Goal: Task Accomplishment & Management: Manage account settings

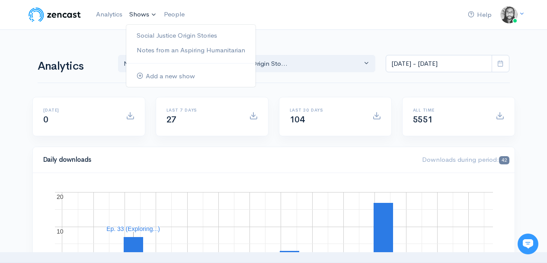
click at [134, 13] on link "Shows" at bounding box center [143, 14] width 35 height 19
click at [145, 37] on link "Social Justice Origin Stories" at bounding box center [190, 35] width 129 height 15
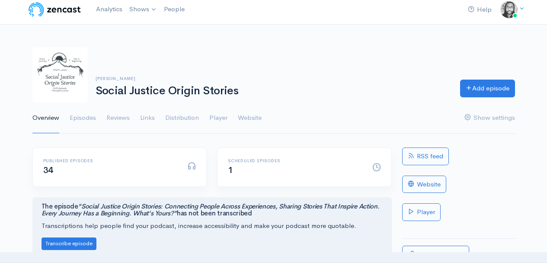
scroll to position [11, 0]
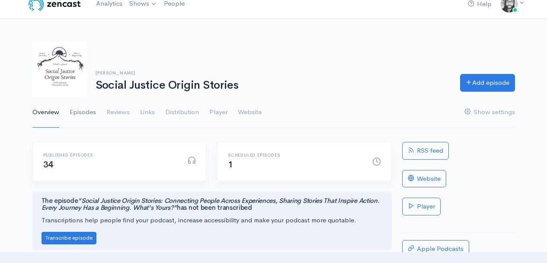
click at [96, 112] on link "Episodes" at bounding box center [83, 112] width 26 height 31
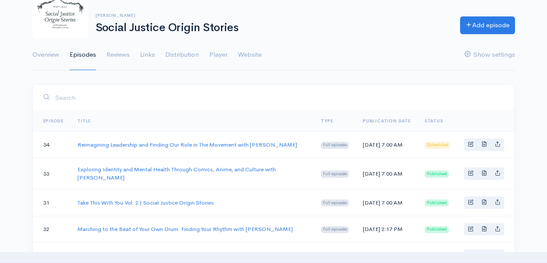
scroll to position [86, 0]
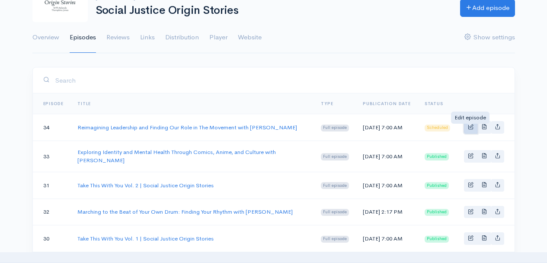
click at [469, 129] on span "Basic example" at bounding box center [471, 127] width 6 height 6
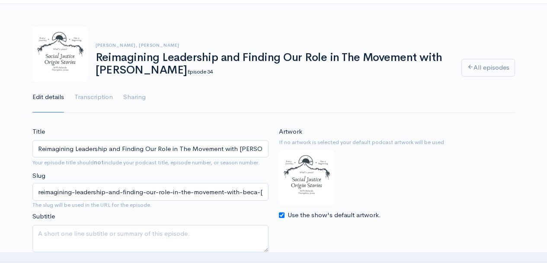
scroll to position [48, 0]
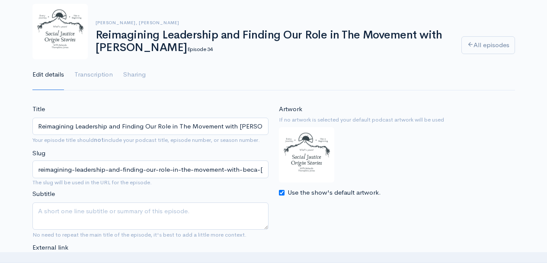
click at [282, 195] on input "Use the show's default artwork." at bounding box center [282, 193] width 6 height 6
checkbox input "false"
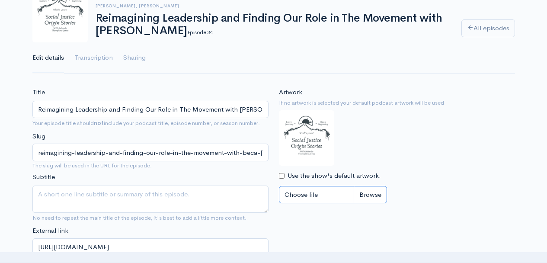
click at [369, 194] on input "Choose file" at bounding box center [333, 195] width 108 height 18
type input "C:\fakepath\Beca Velázquez-Publes SJOS Cover (3).png"
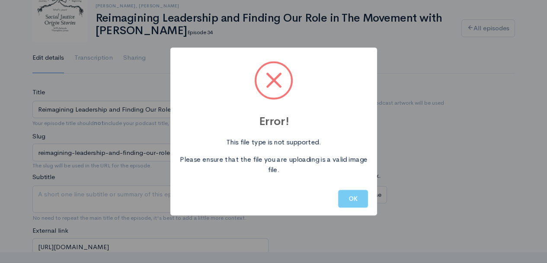
click at [358, 201] on button "OK" at bounding box center [353, 199] width 30 height 18
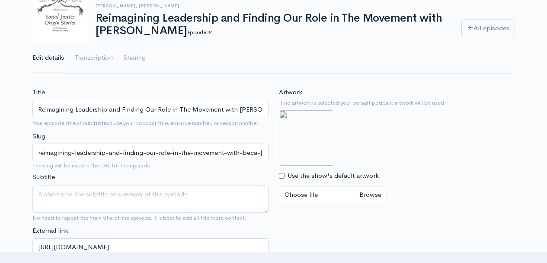
click at [417, 153] on div "Artwork If no artwork is selected your default podcast artwork will be used Use…" at bounding box center [397, 147] width 236 height 121
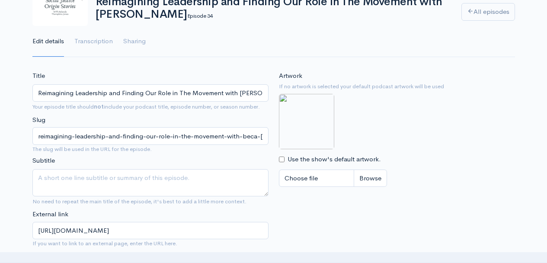
scroll to position [99, 0]
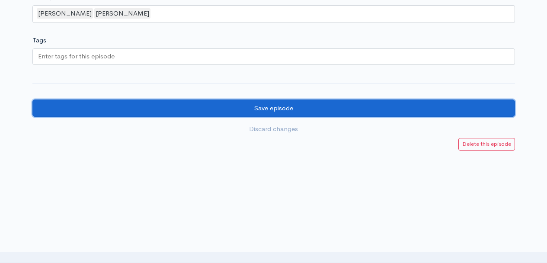
click at [289, 111] on input "Save episode" at bounding box center [273, 108] width 483 height 18
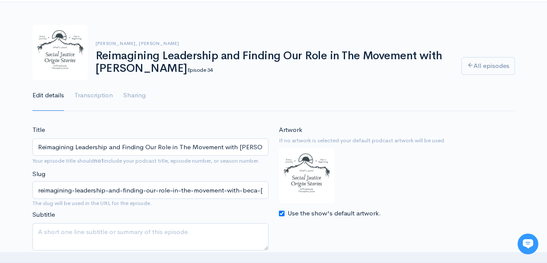
scroll to position [39, 0]
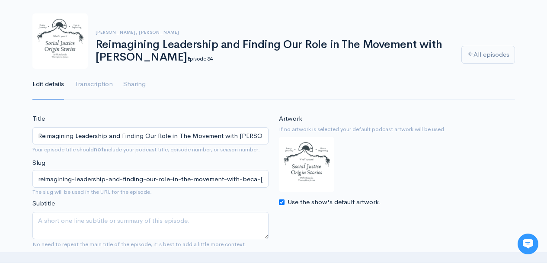
click at [347, 172] on div "Artwork If no artwork is selected your default podcast artwork will be used Use…" at bounding box center [397, 160] width 236 height 93
click at [280, 203] on input "Use the show's default artwork." at bounding box center [282, 202] width 6 height 6
checkbox input "false"
click at [364, 221] on input "Choose file" at bounding box center [333, 221] width 108 height 18
type input "C:\fakepath\Beca Velázquez-Publes SJOS Cover.jpg"
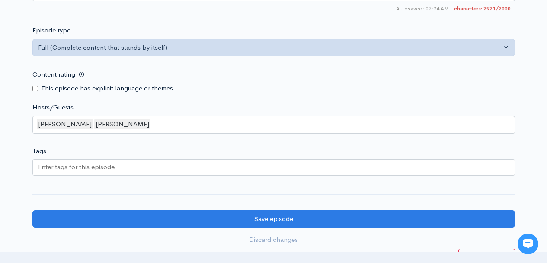
scroll to position [1176, 0]
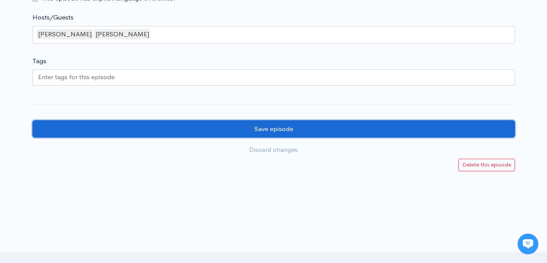
click at [368, 138] on input "Save episode" at bounding box center [273, 129] width 483 height 18
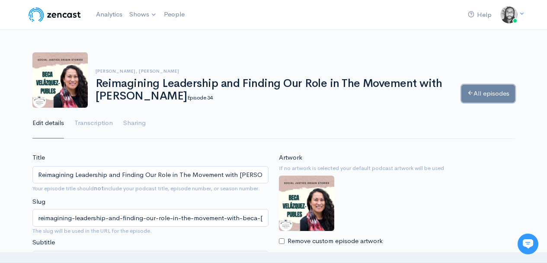
click at [469, 93] on icon at bounding box center [470, 93] width 6 height 6
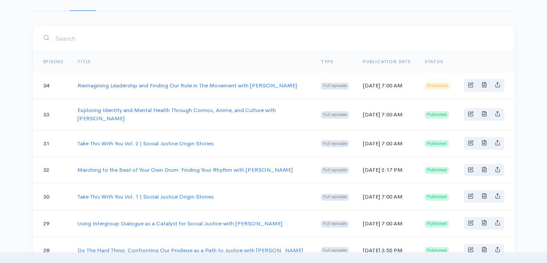
scroll to position [122, 0]
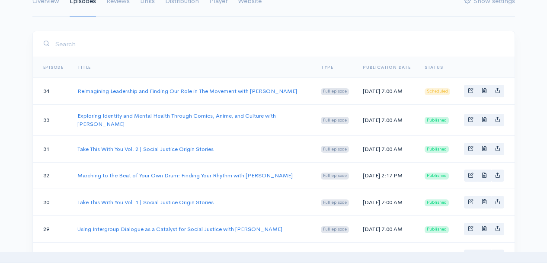
click at [512, 88] on td at bounding box center [486, 91] width 58 height 27
click at [470, 122] on span "Basic example" at bounding box center [471, 119] width 6 height 6
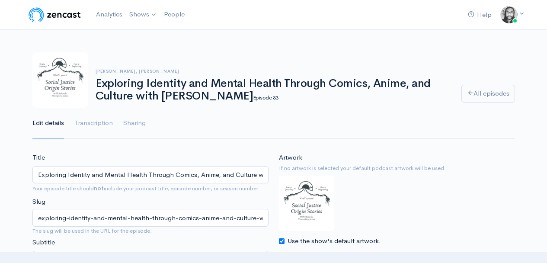
scroll to position [22, 0]
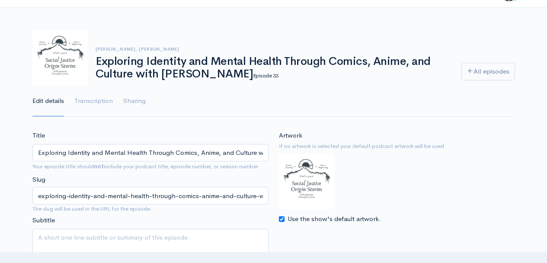
click at [281, 221] on input "Use the show's default artwork." at bounding box center [282, 219] width 6 height 6
checkbox input "false"
click at [364, 237] on input "Choose file" at bounding box center [333, 238] width 108 height 18
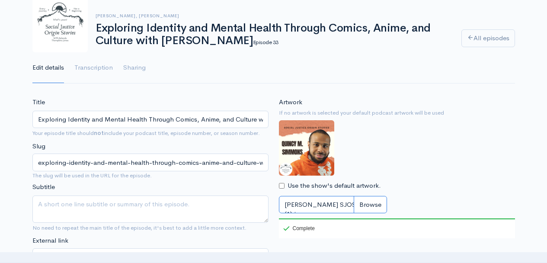
scroll to position [67, 0]
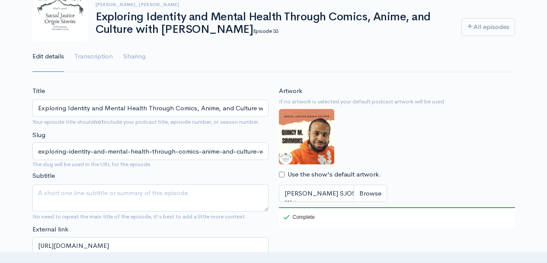
click at [408, 165] on div "Artwork If no artwork is selected your default podcast artwork will be used Use…" at bounding box center [397, 156] width 236 height 141
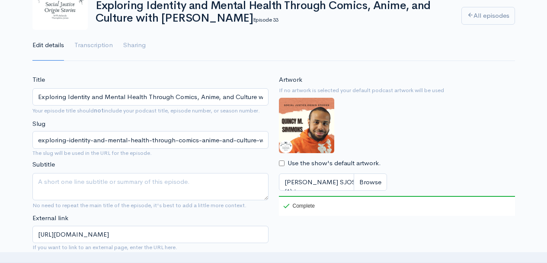
scroll to position [83, 0]
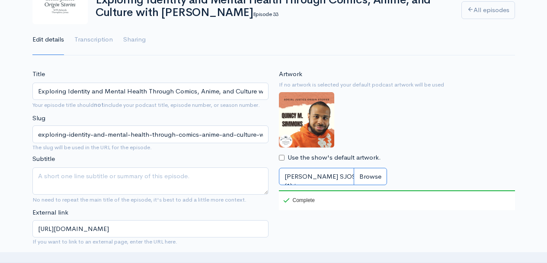
click at [373, 177] on input "Beca Velázquez-Publes SJOS Cover (1).jpg" at bounding box center [333, 177] width 108 height 18
type input "C:\fakepath\Quincy M Simmons sjos podcast cover .jpg"
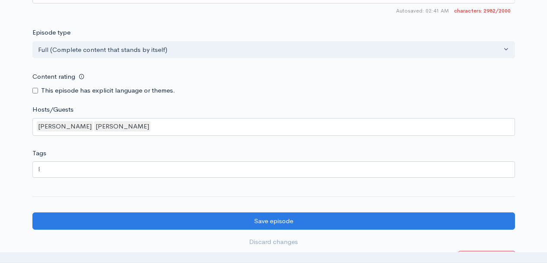
scroll to position [1172, 0]
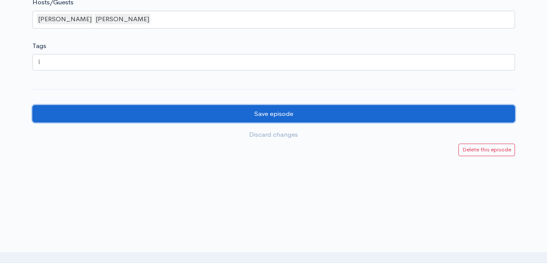
click at [300, 117] on input "Save episode" at bounding box center [273, 114] width 483 height 18
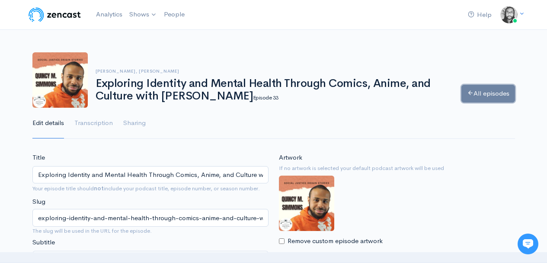
click at [474, 90] on link "All episodes" at bounding box center [488, 94] width 54 height 18
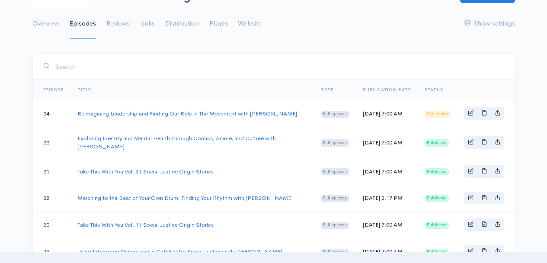
scroll to position [122, 0]
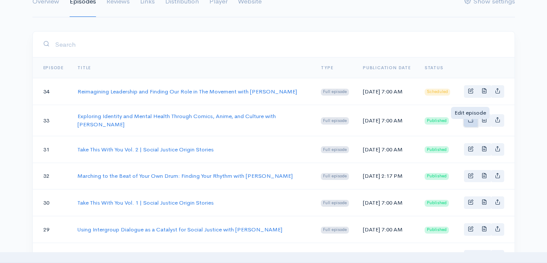
click at [468, 122] on span "Basic example" at bounding box center [471, 120] width 6 height 6
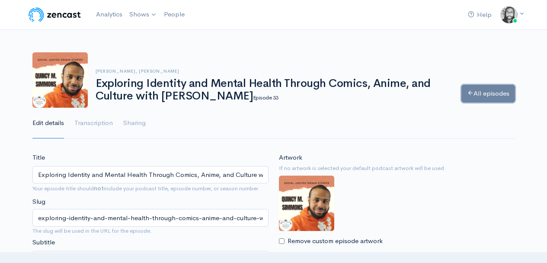
click at [467, 94] on icon at bounding box center [470, 93] width 6 height 6
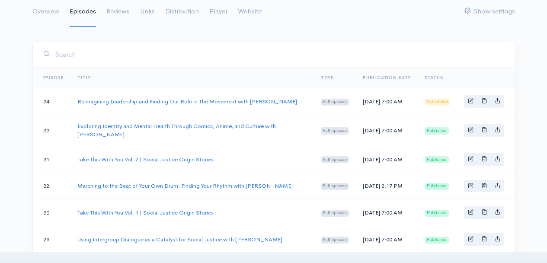
scroll to position [123, 0]
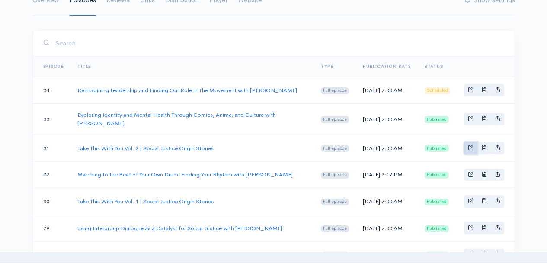
click at [469, 154] on link "Basic example" at bounding box center [470, 148] width 13 height 13
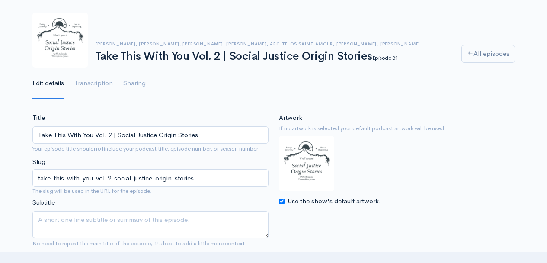
scroll to position [45, 0]
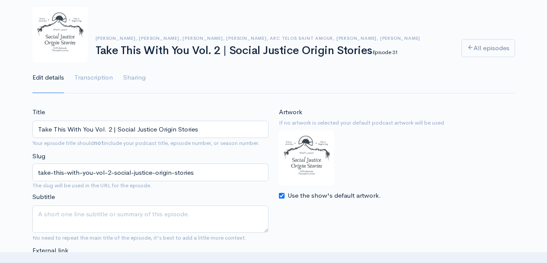
click at [280, 196] on input "Use the show's default artwork." at bounding box center [282, 196] width 6 height 6
checkbox input "false"
click at [361, 214] on input "Choose file" at bounding box center [333, 215] width 108 height 18
type input "C:\fakepath\Take This With You Vol. 2 Podcast Cover.jpg"
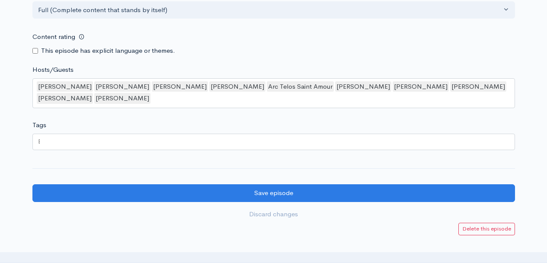
scroll to position [999, 0]
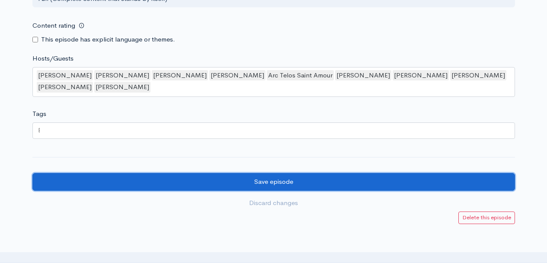
click at [394, 191] on input "Save episode" at bounding box center [273, 182] width 483 height 18
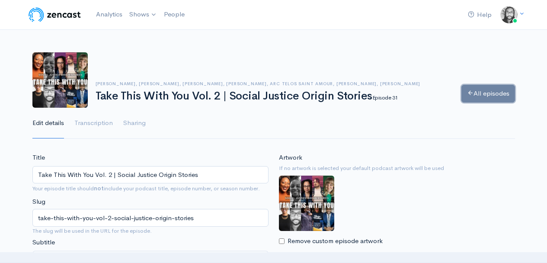
click at [480, 90] on link "All episodes" at bounding box center [488, 94] width 54 height 18
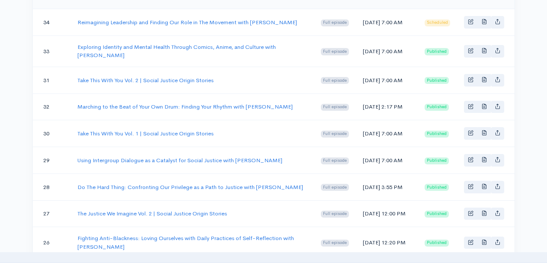
scroll to position [196, 0]
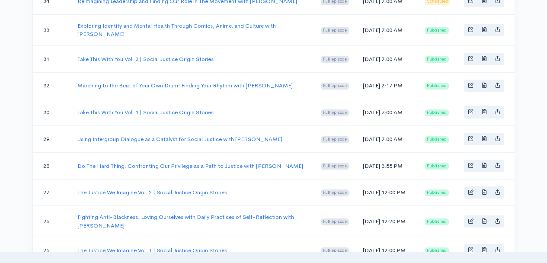
scroll to position [223, 0]
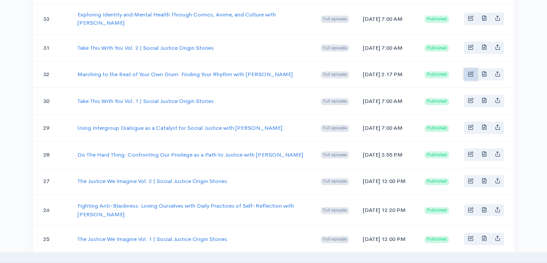
click at [467, 81] on link "Basic example" at bounding box center [470, 74] width 13 height 13
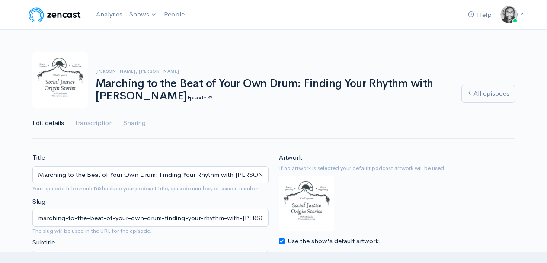
click at [280, 241] on input "Use the show's default artwork." at bounding box center [282, 241] width 6 height 6
checkbox input "false"
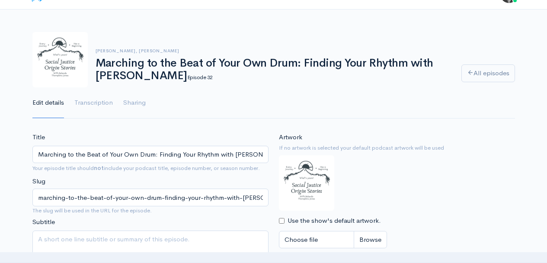
scroll to position [98, 0]
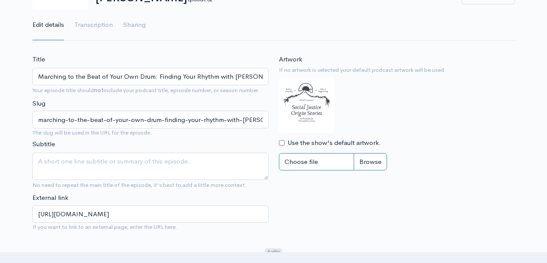
click at [380, 158] on input "Choose file" at bounding box center [333, 162] width 108 height 18
type input "C:\fakepath\[PERSON_NAME] sjos podcast cover .jpg"
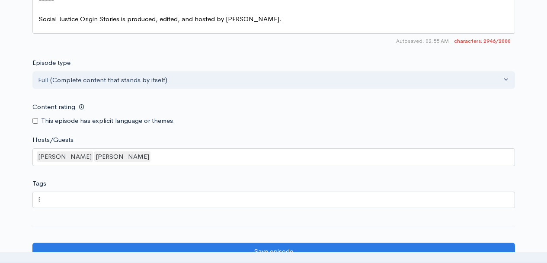
scroll to position [1132, 0]
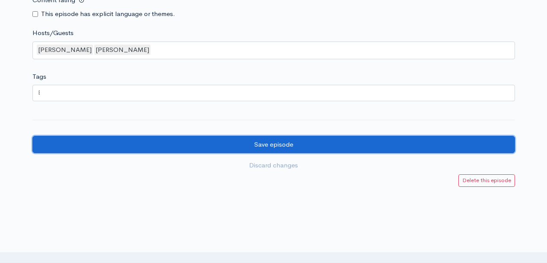
click at [344, 154] on input "Save episode" at bounding box center [273, 145] width 483 height 18
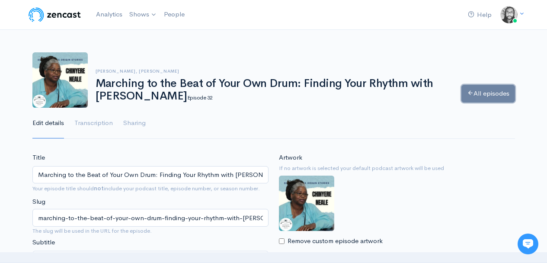
click at [486, 94] on link "All episodes" at bounding box center [488, 94] width 54 height 18
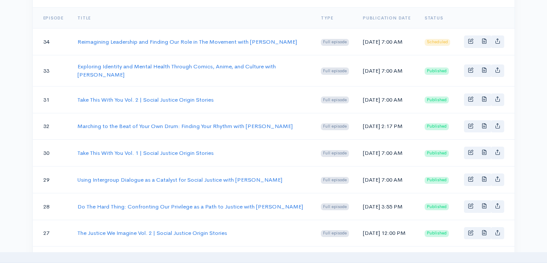
scroll to position [182, 0]
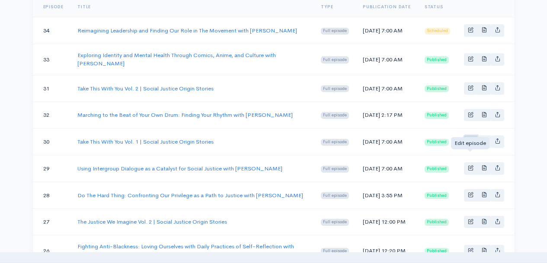
click at [469, 144] on span "Basic example" at bounding box center [471, 141] width 6 height 6
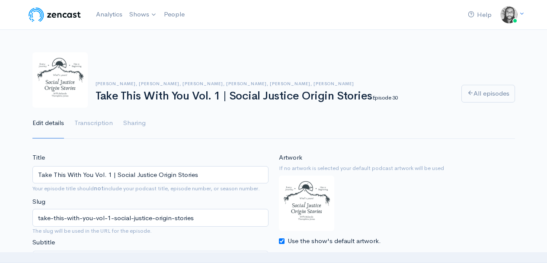
scroll to position [118, 0]
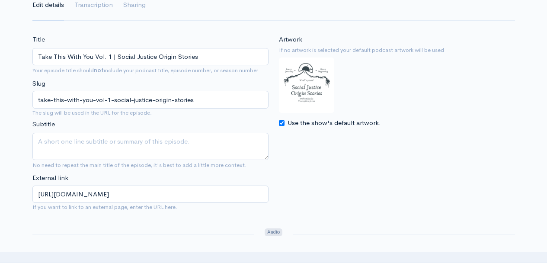
click at [282, 124] on input "Use the show's default artwork." at bounding box center [282, 123] width 6 height 6
checkbox input "false"
click at [367, 142] on input "Choose file" at bounding box center [333, 142] width 108 height 18
type input "C:\fakepath\Take This With You Cover Template.jpg"
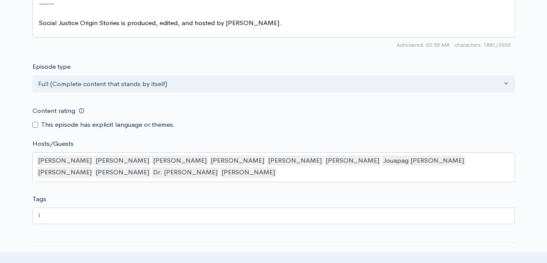
scroll to position [945, 0]
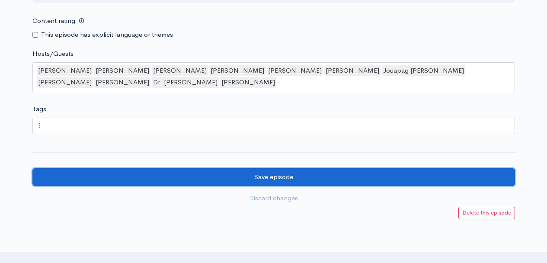
click at [370, 181] on input "Save episode" at bounding box center [273, 177] width 483 height 18
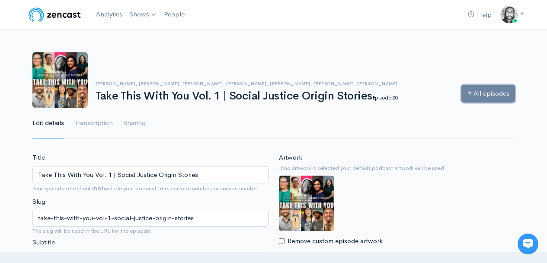
click at [468, 96] on icon at bounding box center [470, 93] width 6 height 6
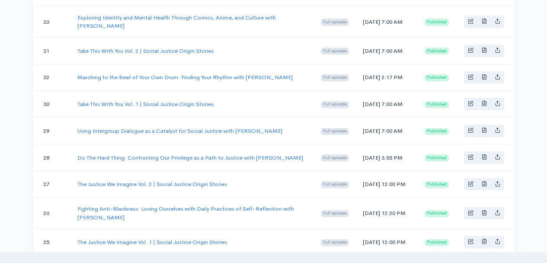
scroll to position [226, 0]
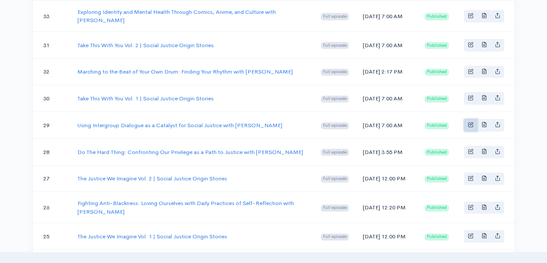
click at [467, 131] on link "Basic example" at bounding box center [470, 125] width 13 height 13
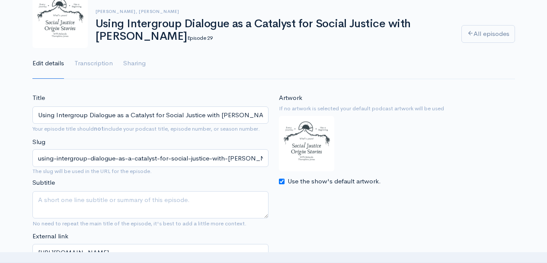
scroll to position [70, 0]
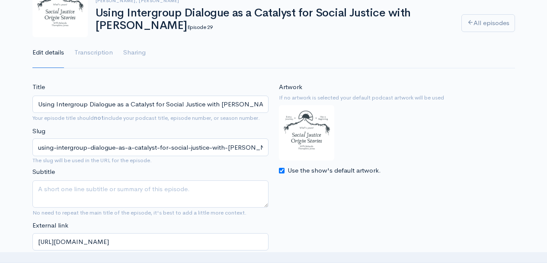
click at [281, 173] on div "Use the show's default artwork." at bounding box center [397, 171] width 236 height 10
click at [281, 172] on input "Use the show's default artwork." at bounding box center [282, 171] width 6 height 6
checkbox input "false"
click at [382, 192] on input "Choose file" at bounding box center [333, 190] width 108 height 18
type input "C:\fakepath\Kelly Maxwell sjos podcast cover .jpg"
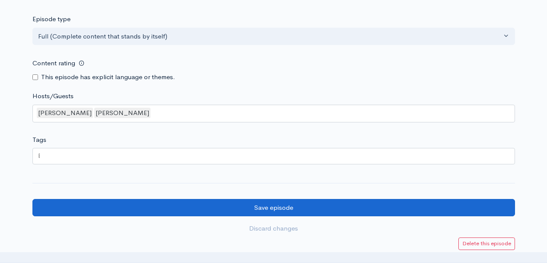
scroll to position [1139, 0]
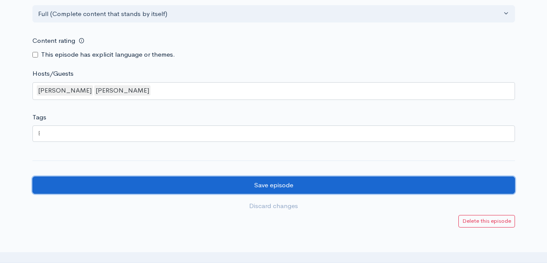
click at [229, 194] on input "Save episode" at bounding box center [273, 185] width 483 height 18
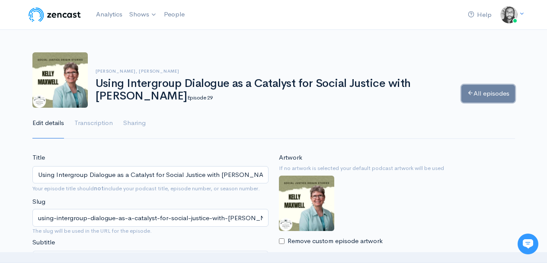
click at [491, 99] on link "All episodes" at bounding box center [488, 94] width 54 height 18
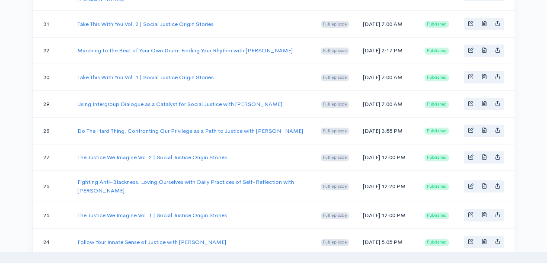
scroll to position [258, 0]
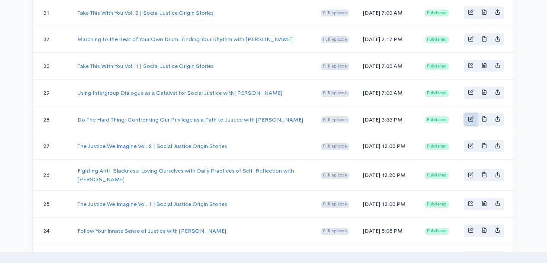
click at [468, 122] on span "Basic example" at bounding box center [471, 119] width 6 height 6
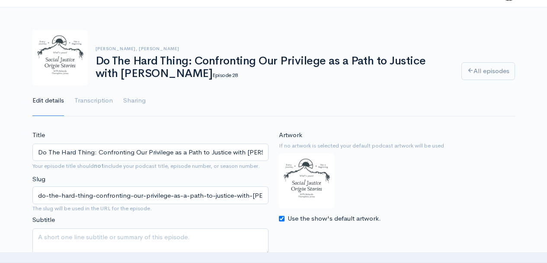
scroll to position [28, 0]
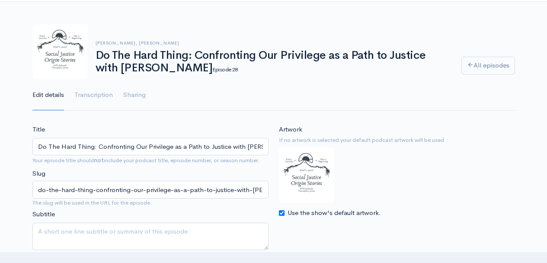
click at [279, 214] on input "Use the show's default artwork." at bounding box center [282, 213] width 6 height 6
checkbox input "false"
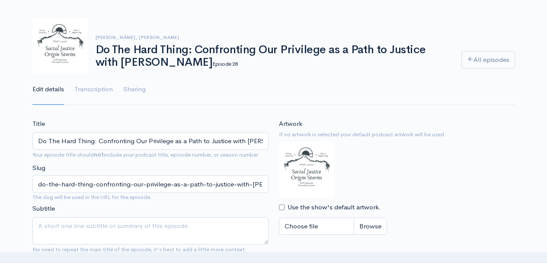
scroll to position [39, 0]
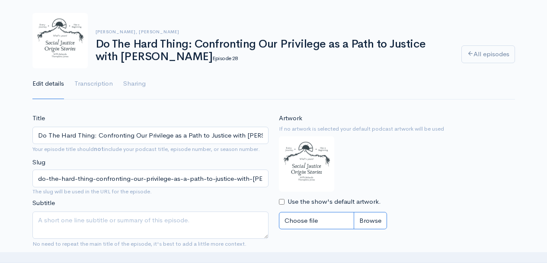
click at [363, 222] on input "Choose file" at bounding box center [333, 221] width 108 height 18
type input "C:\fakepath\[PERSON_NAME] sjos podcast cover .jpg"
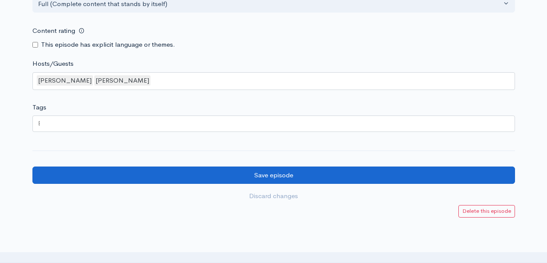
scroll to position [1220, 0]
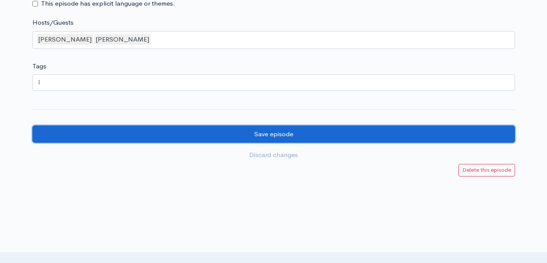
click at [362, 141] on input "Save episode" at bounding box center [273, 134] width 483 height 18
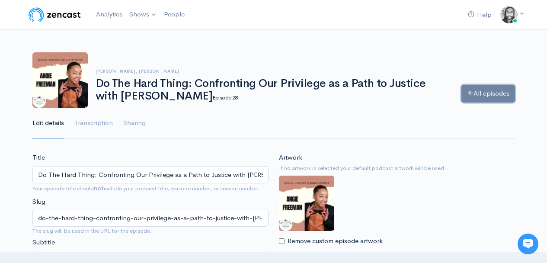
click at [481, 93] on link "All episodes" at bounding box center [488, 94] width 54 height 18
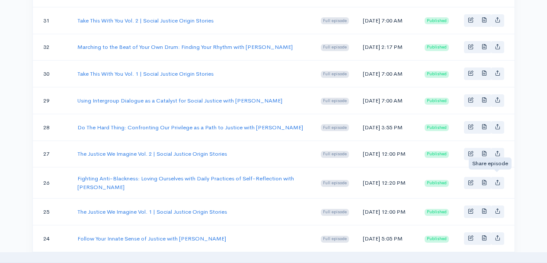
scroll to position [256, 0]
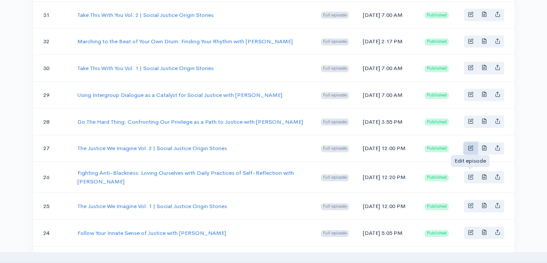
click at [472, 150] on span "Basic example" at bounding box center [471, 148] width 6 height 6
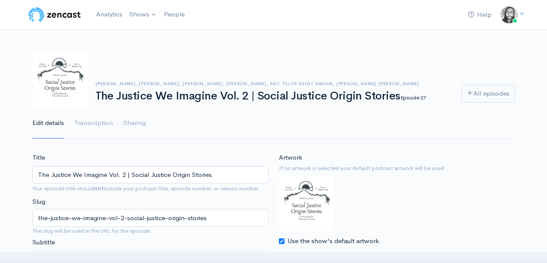
scroll to position [17, 0]
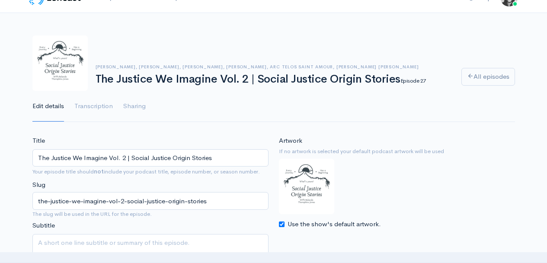
click at [281, 227] on input "Use the show's default artwork." at bounding box center [282, 224] width 6 height 6
checkbox input "false"
click at [371, 243] on input "Choose file" at bounding box center [333, 243] width 108 height 18
type input "C:\fakepath\The Justice We Imagine Vol. 2 Cover.jpg"
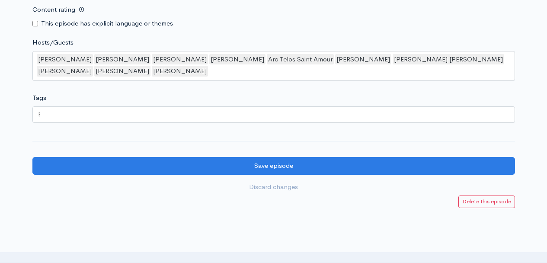
scroll to position [1053, 0]
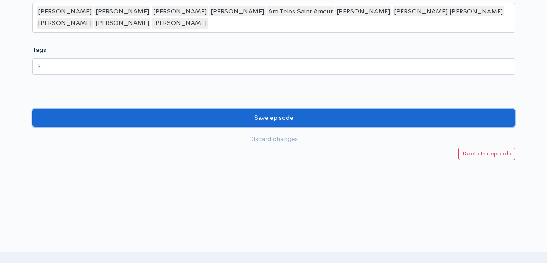
click at [396, 127] on input "Save episode" at bounding box center [273, 118] width 483 height 18
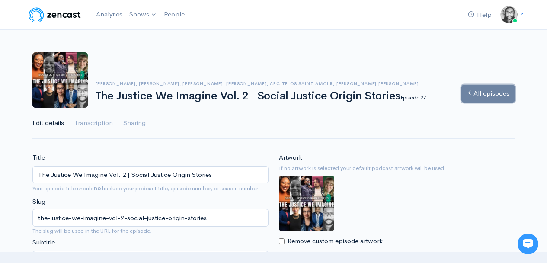
click at [480, 93] on link "All episodes" at bounding box center [488, 94] width 54 height 18
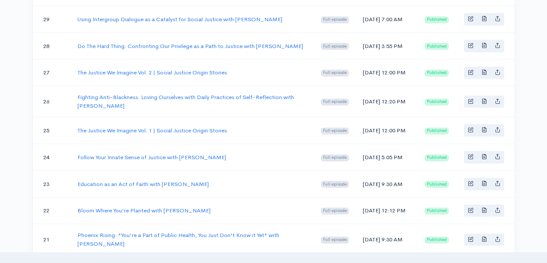
scroll to position [337, 0]
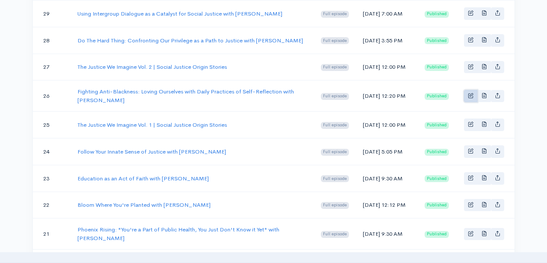
click at [468, 98] on span "Basic example" at bounding box center [471, 96] width 6 height 6
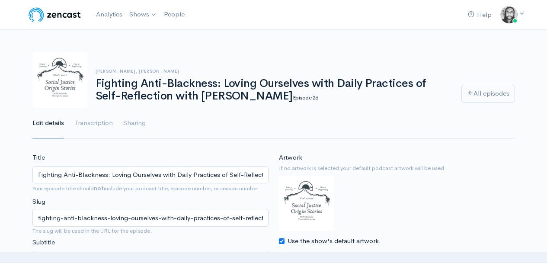
scroll to position [29, 0]
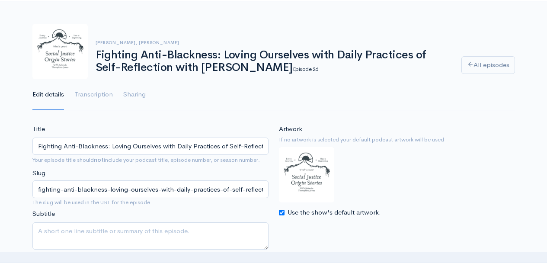
click at [281, 214] on input "Use the show's default artwork." at bounding box center [282, 213] width 6 height 6
checkbox input "false"
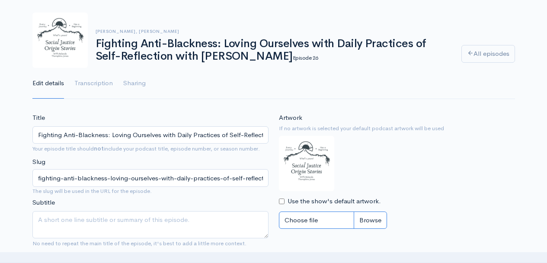
click at [374, 226] on input "Choose file" at bounding box center [333, 220] width 108 height 18
type input "C:\fakepath\Nadia Brigham sjos podcast cover .jpg"
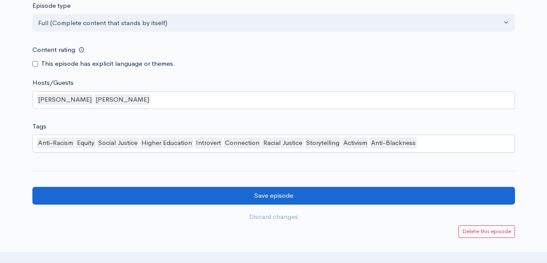
scroll to position [1166, 0]
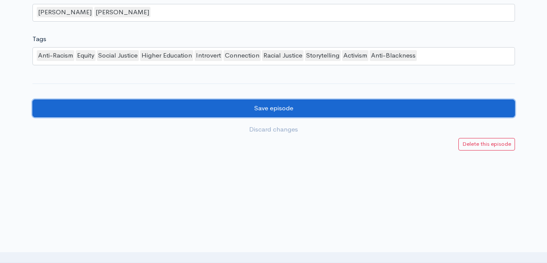
click at [354, 115] on input "Save episode" at bounding box center [273, 108] width 483 height 18
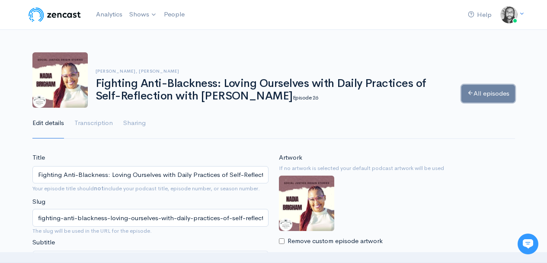
click at [490, 89] on link "All episodes" at bounding box center [488, 94] width 54 height 18
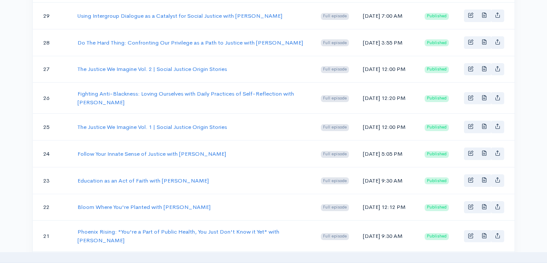
scroll to position [341, 0]
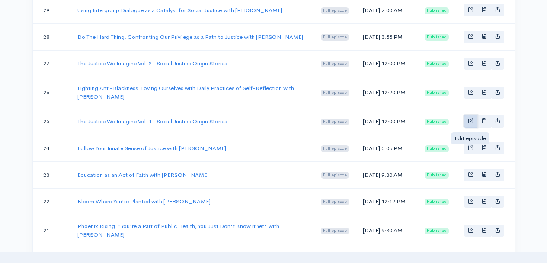
click at [470, 123] on span "Basic example" at bounding box center [471, 121] width 6 height 6
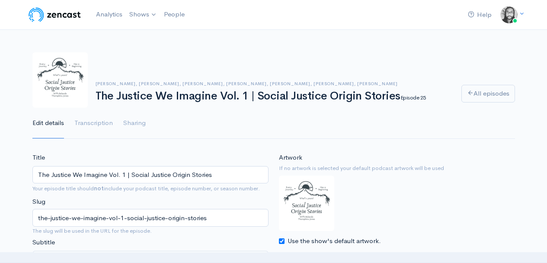
click at [282, 241] on input "Use the show's default artwork." at bounding box center [282, 241] width 6 height 6
checkbox input "false"
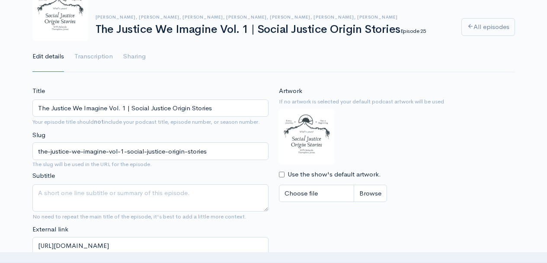
scroll to position [163, 0]
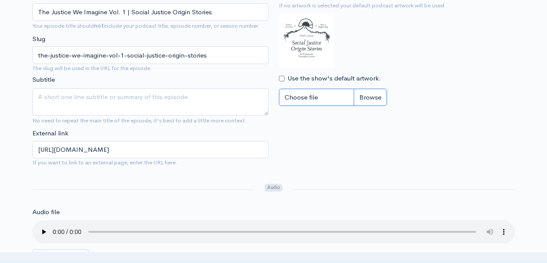
click at [378, 102] on input "Choose file" at bounding box center [333, 98] width 108 height 18
type input "C:\fakepath\The Justice We Imagine Cover Template.jpg"
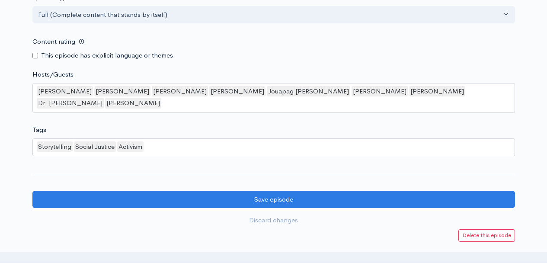
scroll to position [1380, 0]
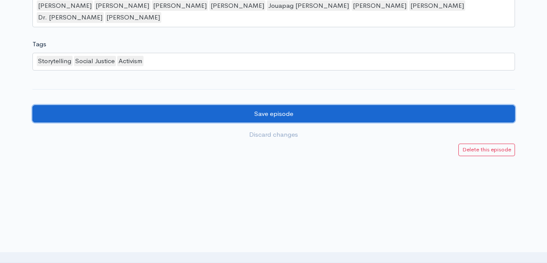
click at [299, 115] on input "Save episode" at bounding box center [273, 114] width 483 height 18
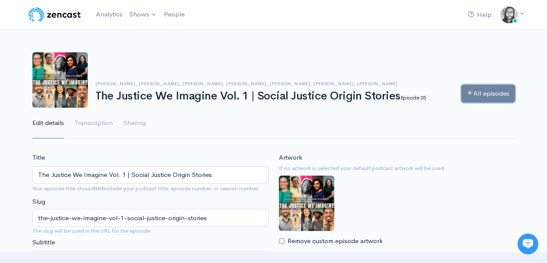
click at [501, 91] on link "All episodes" at bounding box center [488, 94] width 54 height 18
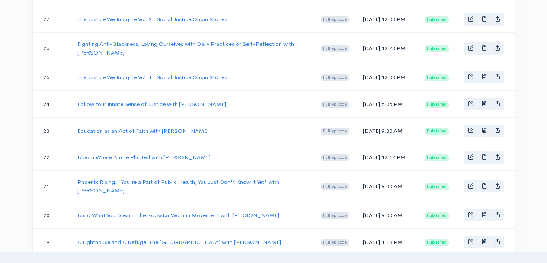
scroll to position [390, 0]
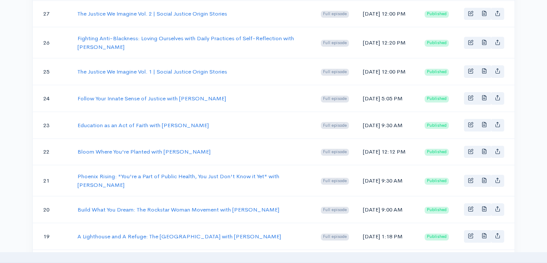
click at [532, 135] on div "Help Notifications View all Your profile Team settings Default team Current Log…" at bounding box center [273, 100] width 547 height 981
click at [469, 100] on span "Basic example" at bounding box center [471, 98] width 6 height 6
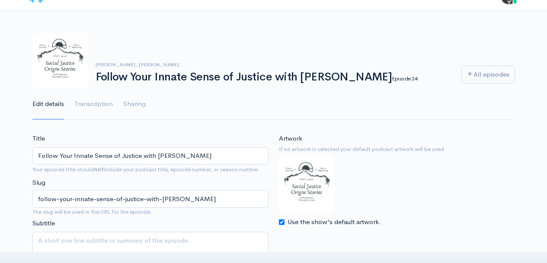
scroll to position [61, 0]
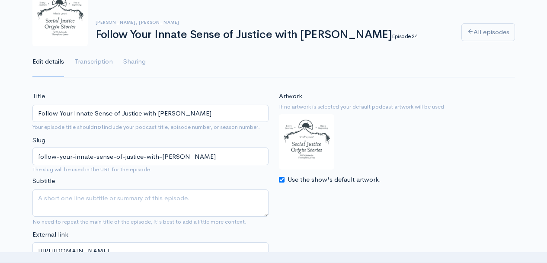
click at [280, 180] on input "Use the show's default artwork." at bounding box center [282, 180] width 6 height 6
checkbox input "false"
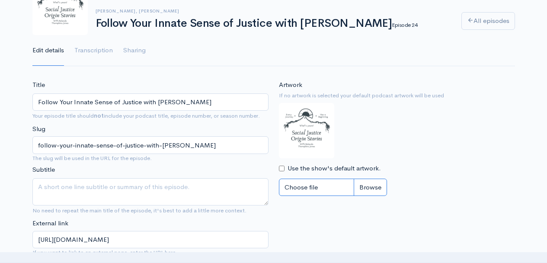
click at [365, 191] on input "Choose file" at bounding box center [333, 188] width 108 height 18
type input "C:\fakepath\Emely Medina-Rodríguez sjos podcast cover .jpg"
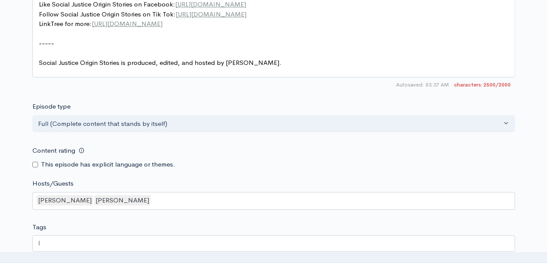
scroll to position [1125, 0]
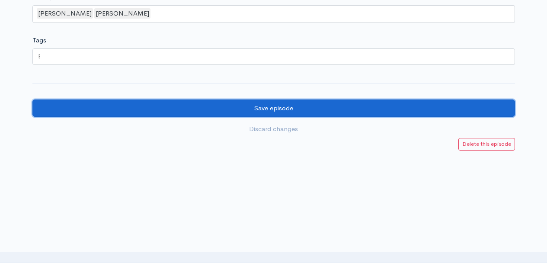
click at [300, 116] on input "Save episode" at bounding box center [273, 108] width 483 height 18
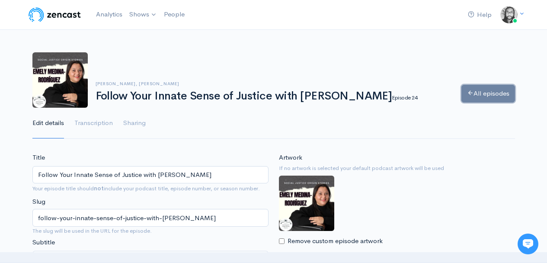
click at [490, 93] on link "All episodes" at bounding box center [488, 94] width 54 height 18
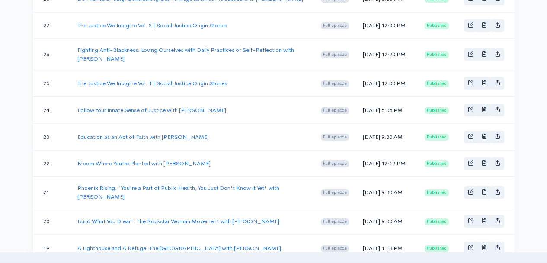
scroll to position [390, 0]
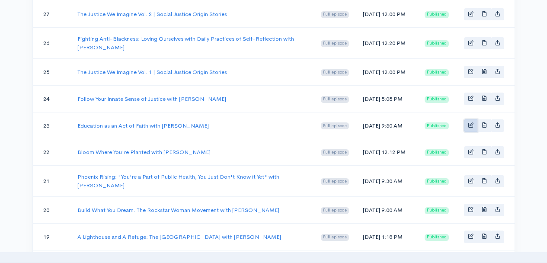
click at [467, 132] on link "Basic example" at bounding box center [470, 125] width 13 height 13
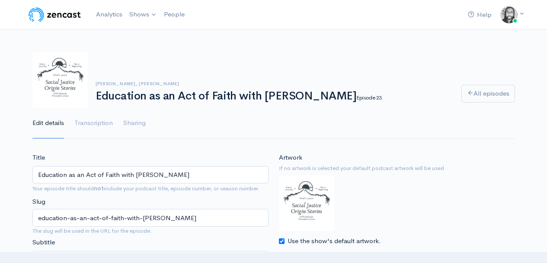
scroll to position [135, 0]
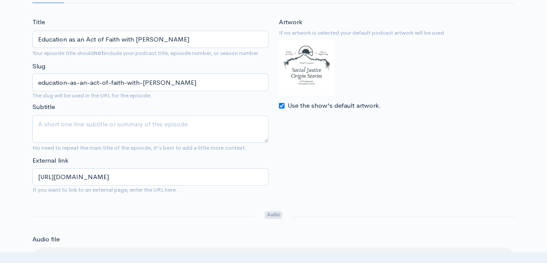
click at [281, 103] on input "Use the show's default artwork." at bounding box center [282, 106] width 6 height 6
checkbox input "false"
click at [365, 126] on input "Choose file" at bounding box center [333, 125] width 108 height 18
type input "C:\fakepath\Keith Edwards sjos podcast cover .jpg"
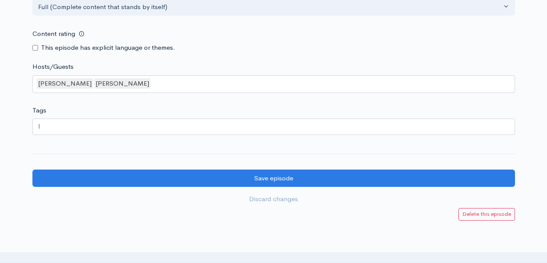
scroll to position [973, 0]
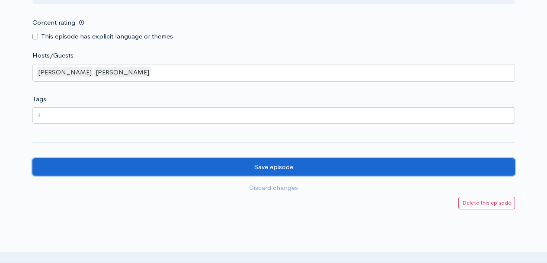
click at [349, 171] on input "Save episode" at bounding box center [273, 167] width 483 height 18
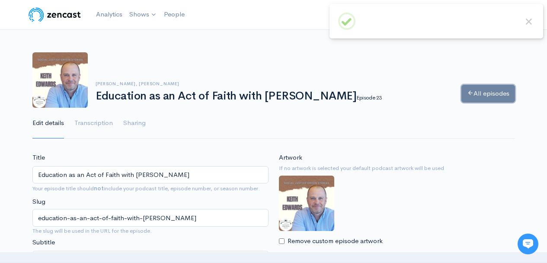
click at [500, 97] on link "All episodes" at bounding box center [488, 94] width 54 height 18
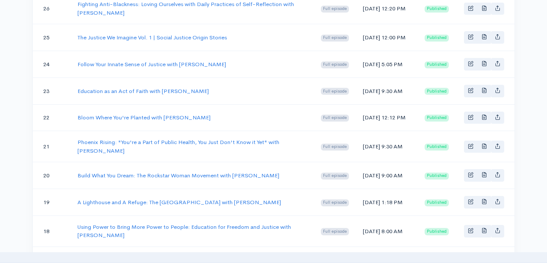
scroll to position [435, 0]
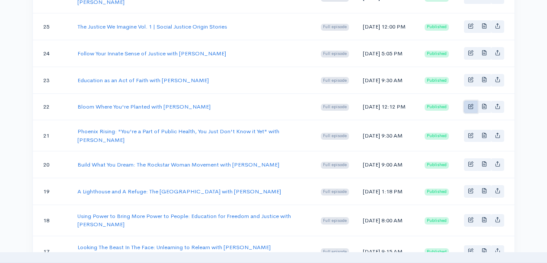
click at [468, 109] on span "Basic example" at bounding box center [471, 106] width 6 height 6
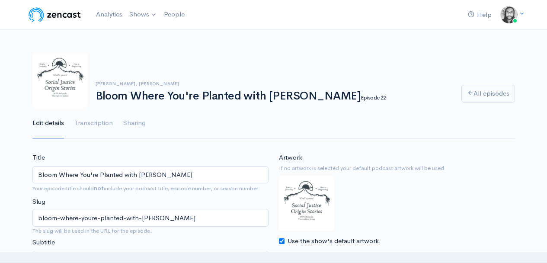
scroll to position [66, 0]
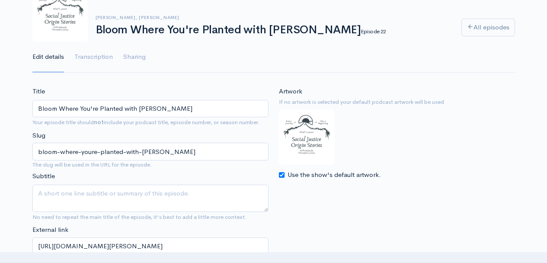
click at [284, 175] on input "Use the show's default artwork." at bounding box center [282, 175] width 6 height 6
checkbox input "false"
click at [368, 194] on input "Choose file" at bounding box center [333, 194] width 108 height 18
type input "C:\fakepath\Claire doWNING sjos podcast cover .jpg"
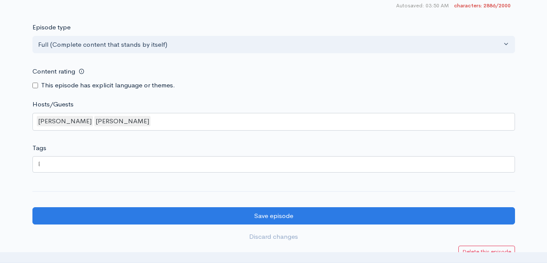
scroll to position [1135, 0]
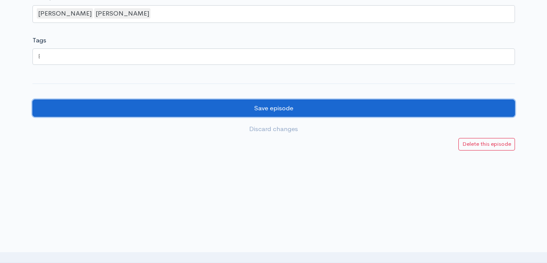
click at [338, 112] on input "Save episode" at bounding box center [273, 108] width 483 height 18
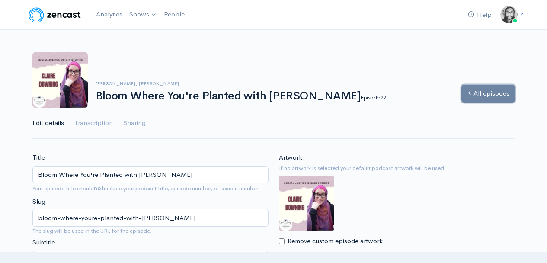
click at [487, 94] on link "All episodes" at bounding box center [488, 94] width 54 height 18
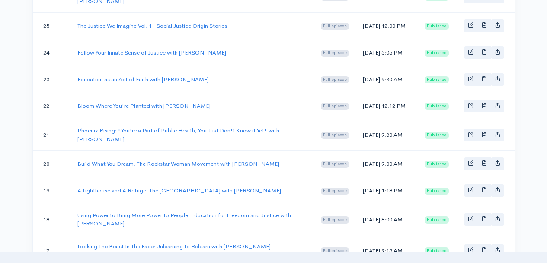
scroll to position [442, 0]
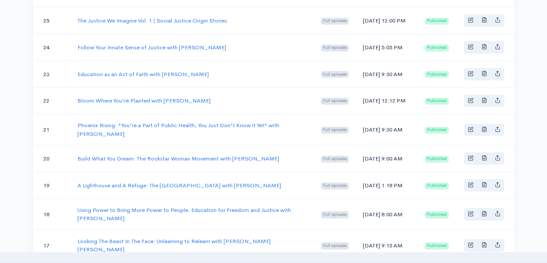
click at [251, 145] on td "Phoenix Rising: "You're a Part of Public Health, You Just Don't Know it Yet" wi…" at bounding box center [191, 129] width 243 height 31
click at [473, 136] on link "Basic example" at bounding box center [470, 130] width 13 height 13
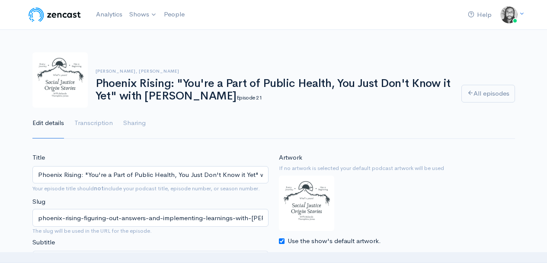
scroll to position [93, 0]
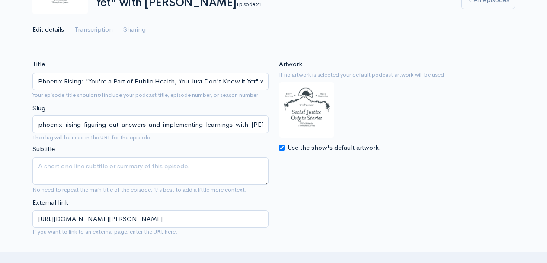
click at [281, 149] on input "Use the show's default artwork." at bounding box center [282, 148] width 6 height 6
checkbox input "false"
click at [371, 167] on input "Choose file" at bounding box center [333, 167] width 108 height 18
type input "C:\fakepath\Brian O Buckley sjos podcast cover .jpg"
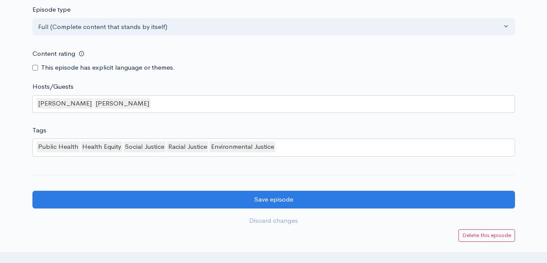
scroll to position [1178, 0]
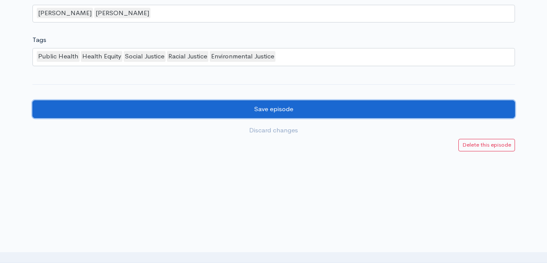
click at [358, 118] on input "Save episode" at bounding box center [273, 109] width 483 height 18
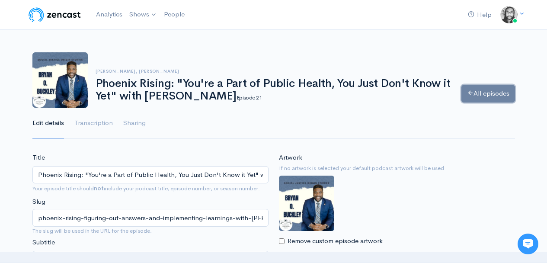
click at [468, 98] on link "All episodes" at bounding box center [488, 94] width 54 height 18
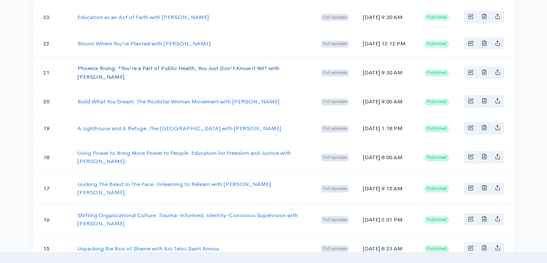
scroll to position [509, 0]
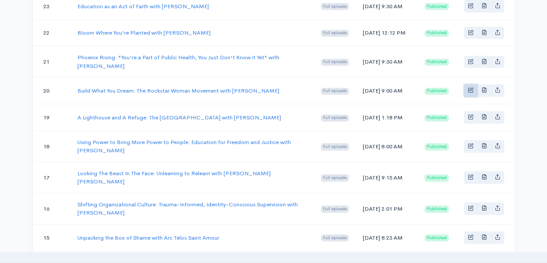
click at [466, 97] on link "Basic example" at bounding box center [470, 90] width 13 height 13
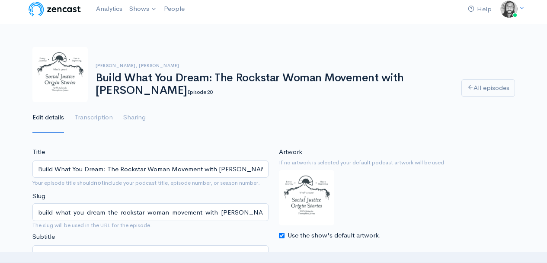
scroll to position [59, 0]
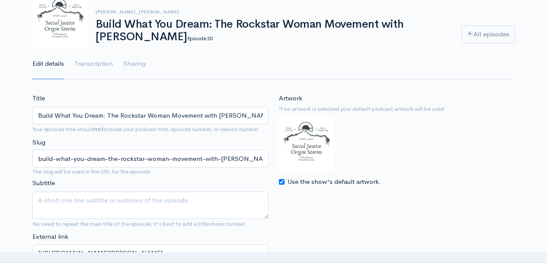
click at [283, 181] on input "Use the show's default artwork." at bounding box center [282, 182] width 6 height 6
checkbox input "false"
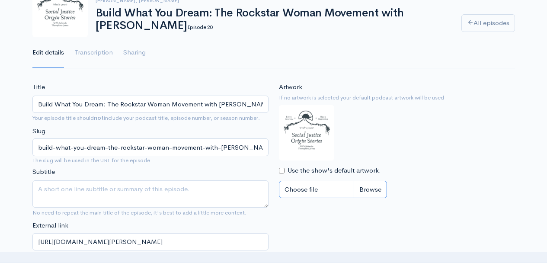
click at [373, 193] on input "Choose file" at bounding box center [333, 190] width 108 height 18
type input "C:\fakepath\Shannon Cohen sjos podcast cover .jpg"
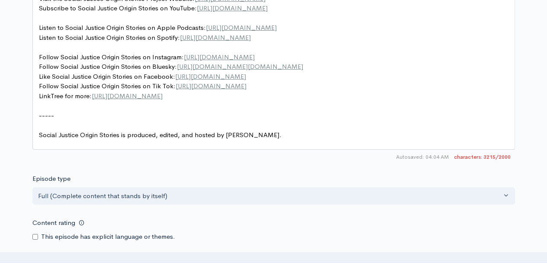
scroll to position [1227, 0]
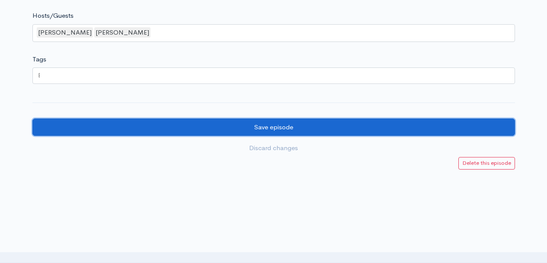
click at [311, 136] on input "Save episode" at bounding box center [273, 127] width 483 height 18
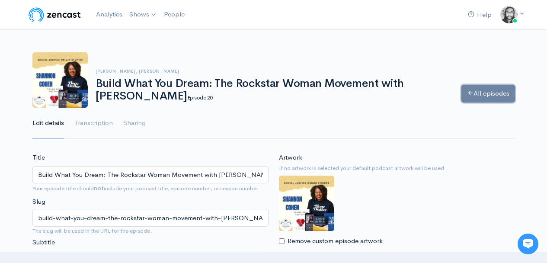
click at [504, 94] on link "All episodes" at bounding box center [488, 94] width 54 height 18
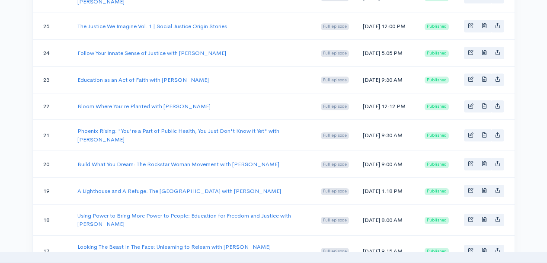
scroll to position [441, 0]
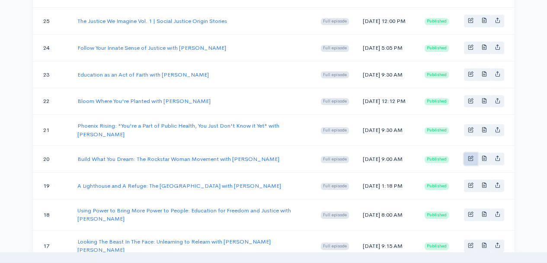
click at [474, 165] on link "Basic example" at bounding box center [470, 159] width 13 height 13
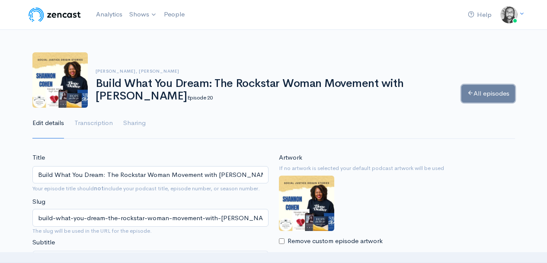
click at [494, 88] on link "All episodes" at bounding box center [488, 94] width 54 height 18
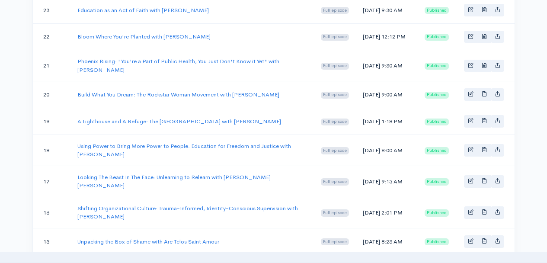
scroll to position [511, 0]
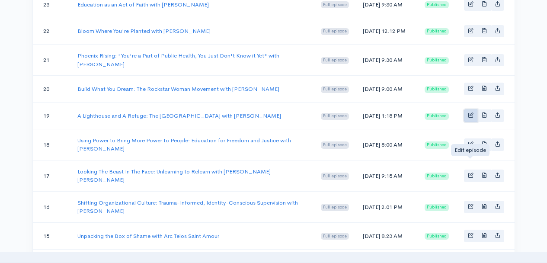
click at [469, 118] on span "Basic example" at bounding box center [471, 115] width 6 height 6
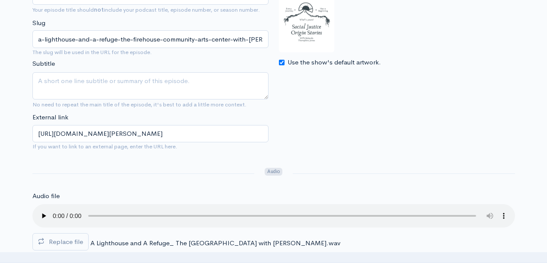
scroll to position [173, 0]
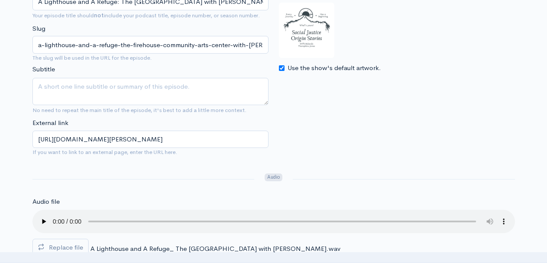
click at [280, 69] on input "Use the show's default artwork." at bounding box center [282, 68] width 6 height 6
checkbox input "false"
click at [362, 89] on input "Choose file" at bounding box center [333, 87] width 108 height 18
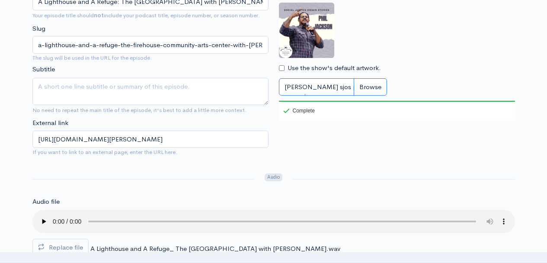
click at [370, 88] on input "Phil Jackson sjos podcast cover .jpg" at bounding box center [333, 87] width 108 height 18
type input "C:\fakepath\Phil Jackson sjos podcast cover (1).jpg"
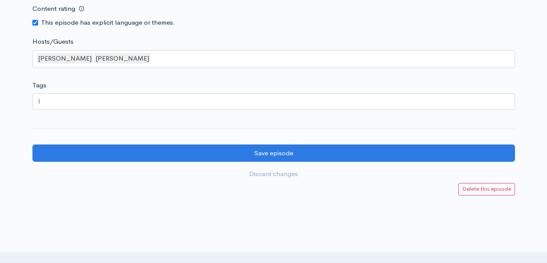
scroll to position [1232, 0]
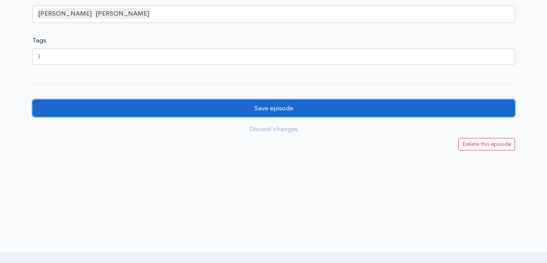
click at [330, 112] on input "Save episode" at bounding box center [273, 108] width 483 height 18
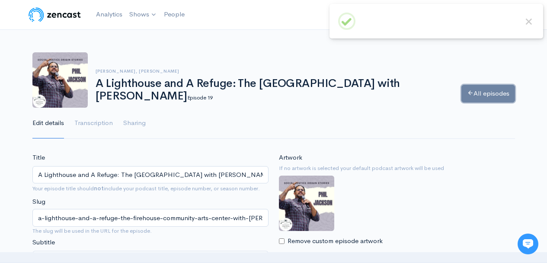
click at [483, 97] on link "All episodes" at bounding box center [488, 94] width 54 height 18
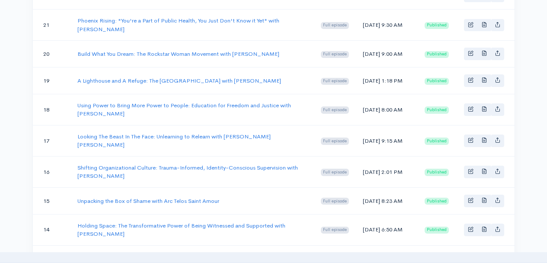
scroll to position [557, 0]
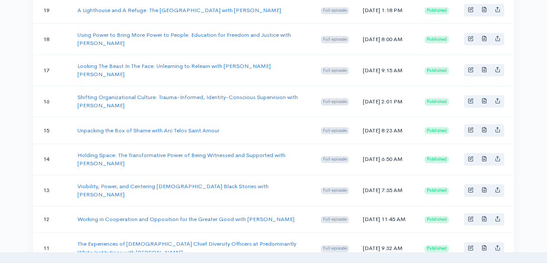
scroll to position [611, 0]
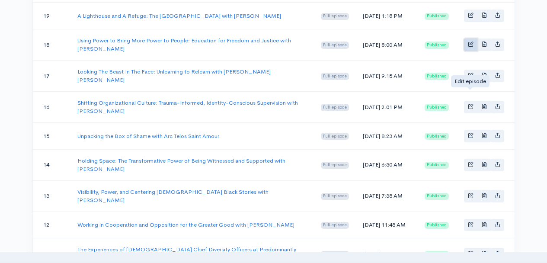
click at [468, 47] on span "Basic example" at bounding box center [471, 44] width 6 height 6
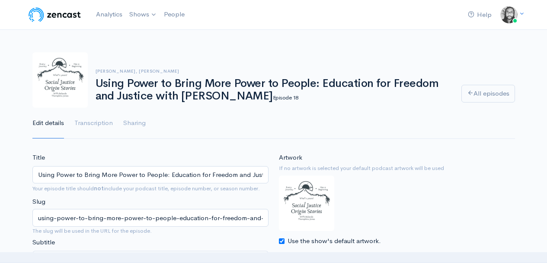
click at [284, 240] on input "Use the show's default artwork." at bounding box center [282, 241] width 6 height 6
checkbox input "false"
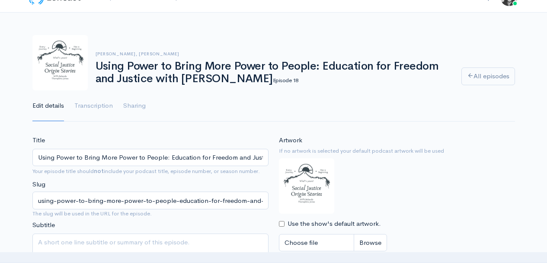
scroll to position [124, 0]
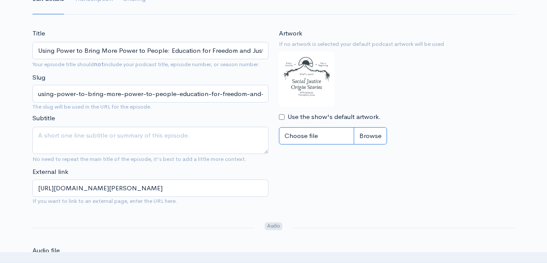
click at [366, 140] on input "Choose file" at bounding box center [333, 136] width 108 height 18
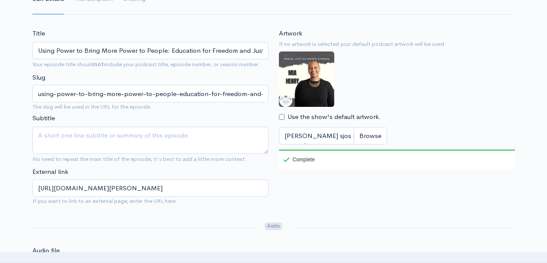
click at [456, 109] on div "Artwork If no artwork is selected your default podcast artwork will be used Use…" at bounding box center [397, 99] width 236 height 141
click at [370, 137] on input "Mia Henry sjos podcast cover .jpg" at bounding box center [333, 136] width 108 height 18
type input "C:\fakepath\Mia Henry sjos podcast cover (1).jpg"
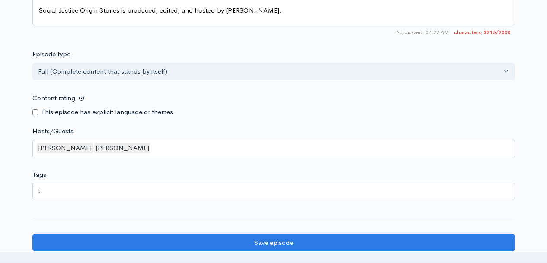
scroll to position [1174, 0]
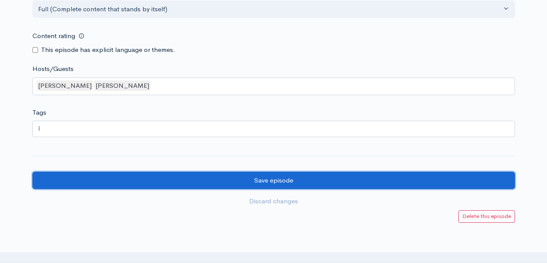
click at [333, 188] on input "Save episode" at bounding box center [273, 181] width 483 height 18
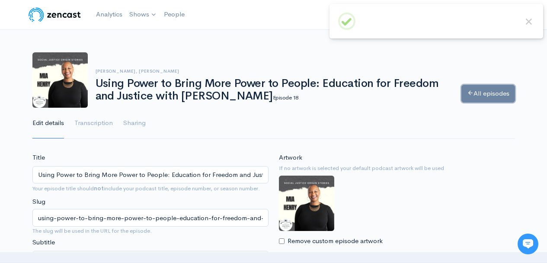
click at [487, 97] on link "All episodes" at bounding box center [488, 94] width 54 height 18
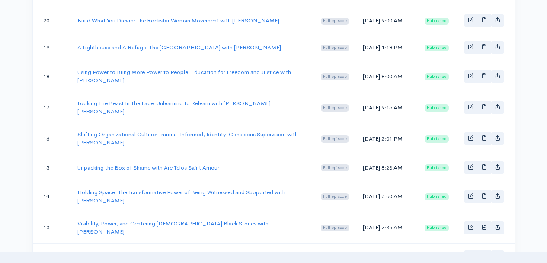
scroll to position [585, 0]
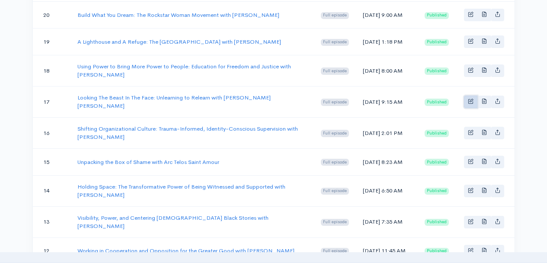
click at [468, 104] on span "Basic example" at bounding box center [471, 101] width 6 height 6
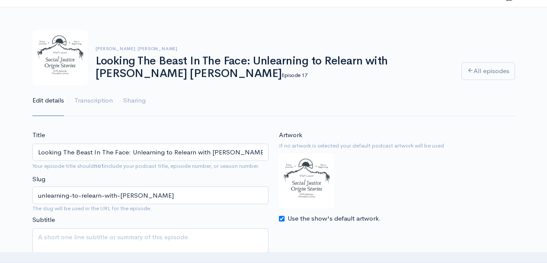
scroll to position [46, 0]
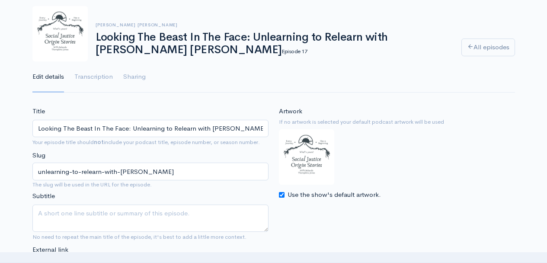
click at [283, 196] on input "Use the show's default artwork." at bounding box center [282, 195] width 6 height 6
checkbox input "false"
click at [362, 214] on input "Choose file" at bounding box center [333, 214] width 108 height 18
type input "C:\fakepath\Yusef Bunchy Shakur sjos podcast cover .jpg"
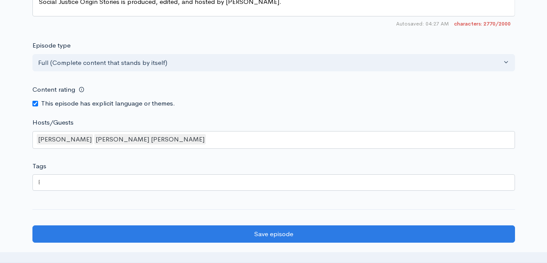
scroll to position [1136, 0]
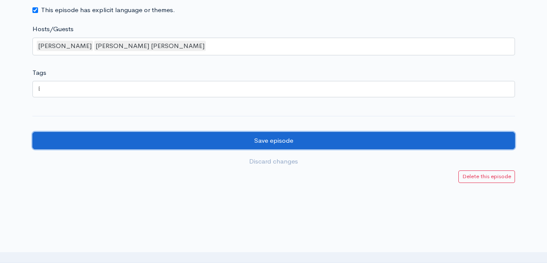
click at [347, 150] on input "Save episode" at bounding box center [273, 141] width 483 height 18
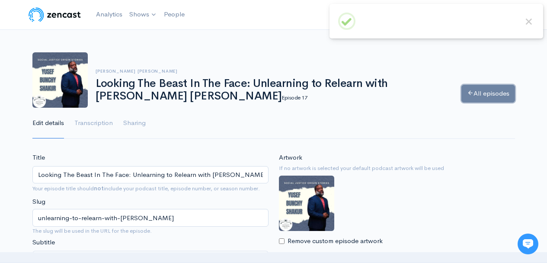
click at [479, 99] on link "All episodes" at bounding box center [488, 94] width 54 height 18
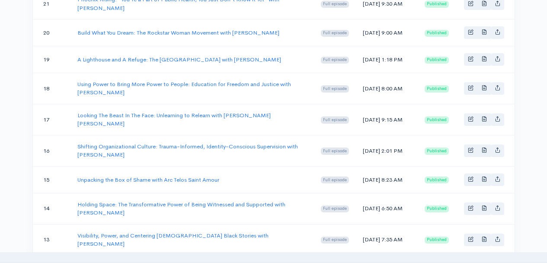
scroll to position [573, 0]
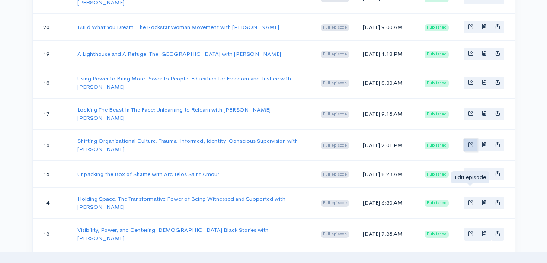
click at [471, 147] on span "Basic example" at bounding box center [471, 144] width 6 height 6
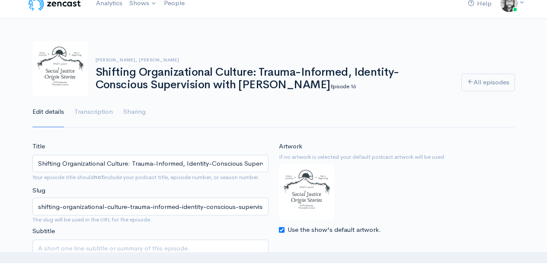
scroll to position [17, 0]
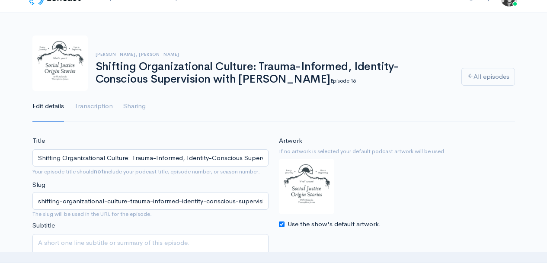
click at [280, 224] on input "Use the show's default artwork." at bounding box center [282, 224] width 6 height 6
checkbox input "false"
click at [373, 243] on input "Choose file" at bounding box center [333, 243] width 108 height 18
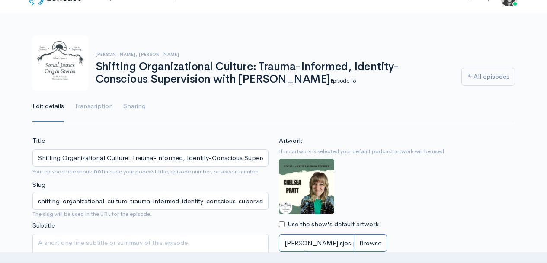
click at [378, 244] on input "Chelsea Pratt sjos podcast cover .jpg" at bounding box center [333, 243] width 108 height 18
type input "C:\fakepath\Chelsea Pratt sjos podcast cover (1).jpg"
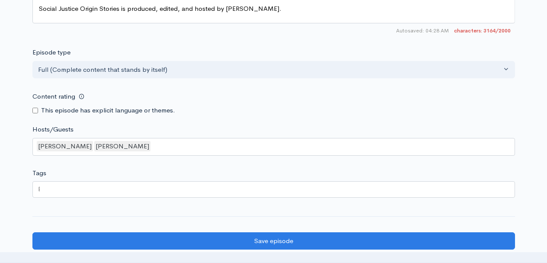
scroll to position [1165, 0]
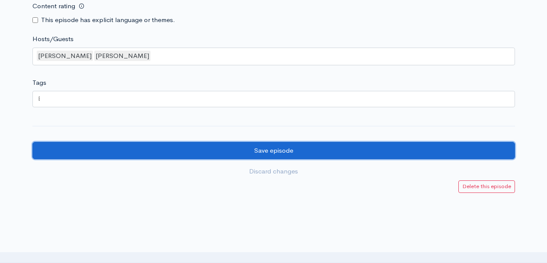
click at [315, 160] on input "Save episode" at bounding box center [273, 151] width 483 height 18
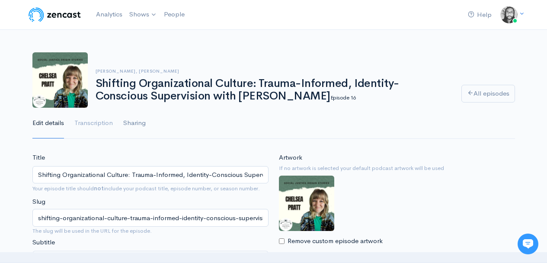
click at [141, 122] on link "Sharing" at bounding box center [134, 123] width 22 height 31
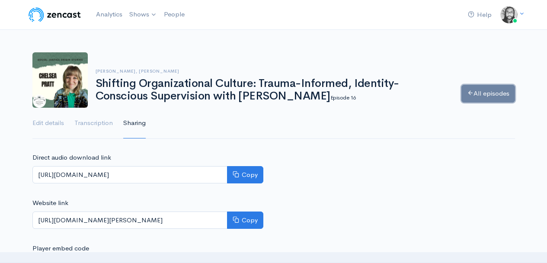
click at [483, 101] on link "All episodes" at bounding box center [488, 94] width 54 height 18
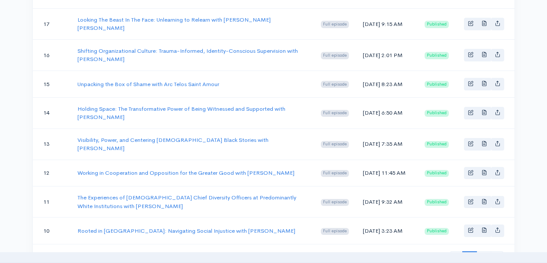
scroll to position [669, 0]
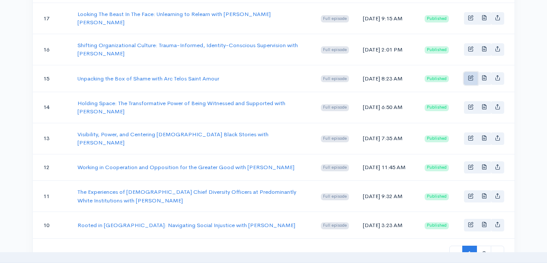
click at [466, 85] on link "Basic example" at bounding box center [470, 78] width 13 height 13
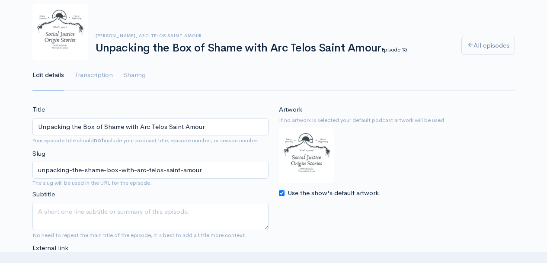
scroll to position [86, 0]
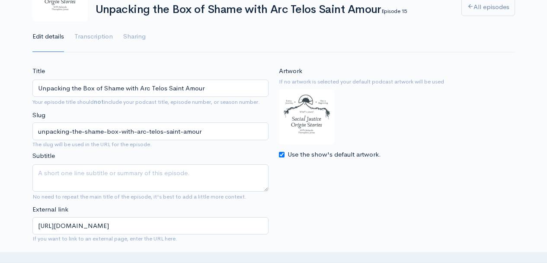
click at [280, 155] on input "Use the show's default artwork." at bounding box center [282, 155] width 6 height 6
checkbox input "false"
click at [368, 173] on input "Choose file" at bounding box center [333, 174] width 108 height 18
type input "C:\fakepath\arc telos saint amour sjos podcast cover .jpg"
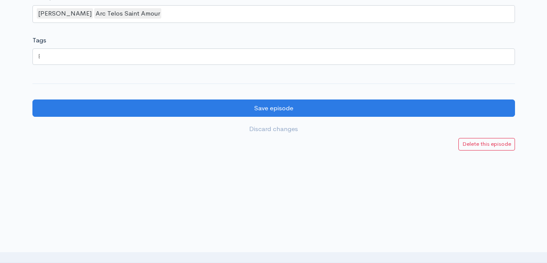
scroll to position [1320, 0]
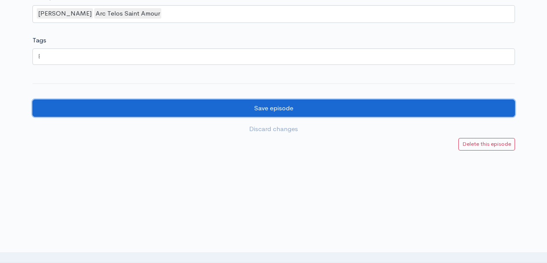
click at [375, 111] on input "Save episode" at bounding box center [273, 108] width 483 height 18
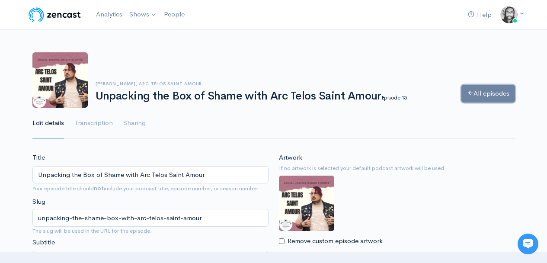
click at [467, 93] on icon at bounding box center [470, 93] width 6 height 6
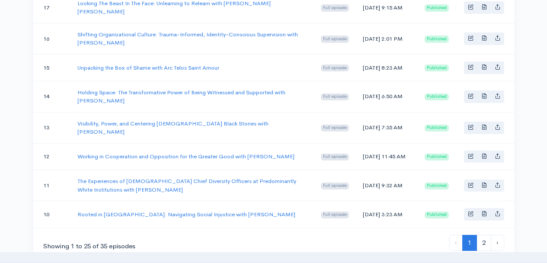
scroll to position [691, 0]
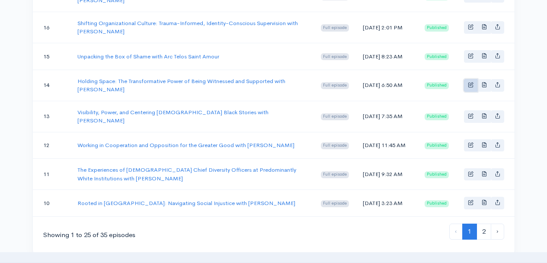
click at [465, 92] on link "Basic example" at bounding box center [470, 85] width 13 height 13
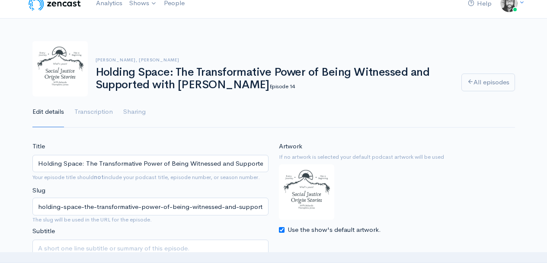
scroll to position [16, 0]
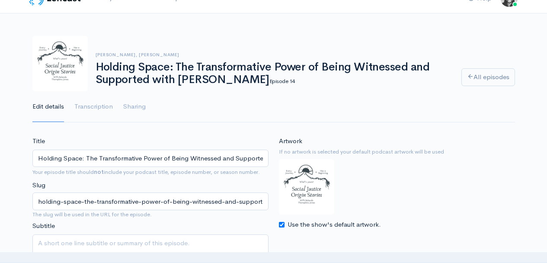
click at [282, 225] on input "Use the show's default artwork." at bounding box center [282, 225] width 6 height 6
checkbox input "false"
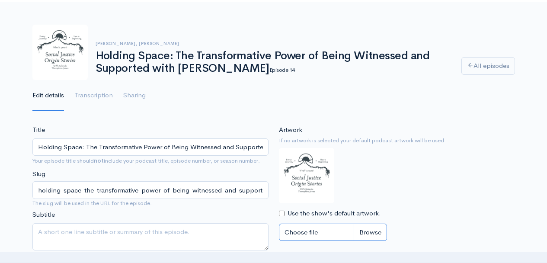
click at [368, 230] on input "Choose file" at bounding box center [333, 233] width 108 height 18
type input "C:\fakepath\Leticia Peguero sjos podcast cover .jpg"
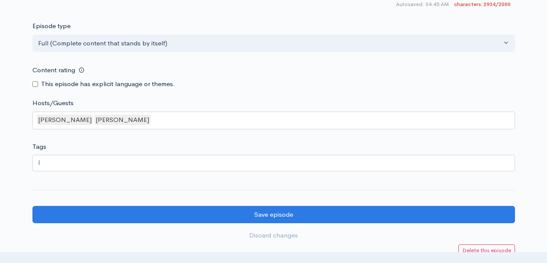
scroll to position [1155, 0]
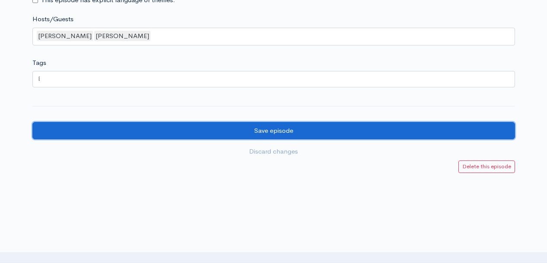
click at [340, 140] on input "Save episode" at bounding box center [273, 131] width 483 height 18
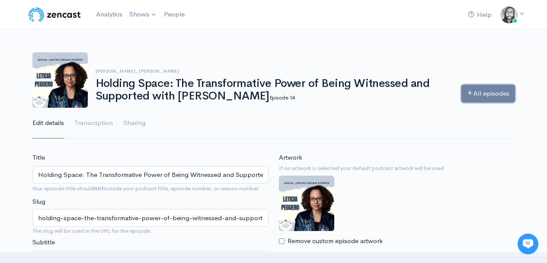
click at [479, 98] on link "All episodes" at bounding box center [488, 94] width 54 height 18
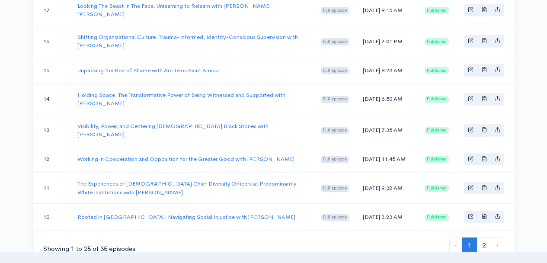
scroll to position [694, 0]
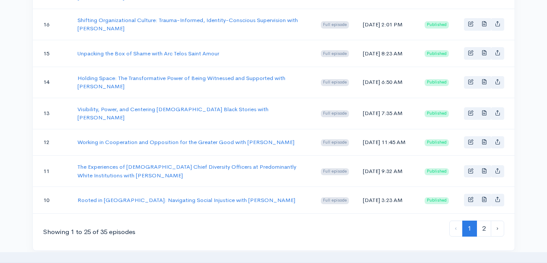
click at [361, 129] on td "[DATE] 7:35 AM" at bounding box center [387, 113] width 62 height 31
click at [466, 120] on link "Basic example" at bounding box center [470, 113] width 13 height 13
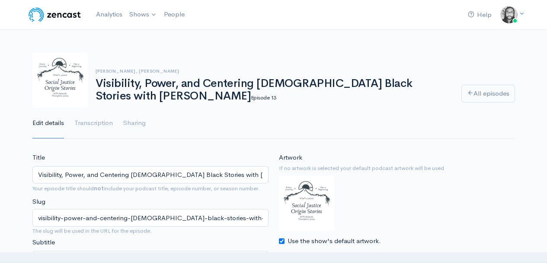
scroll to position [11, 0]
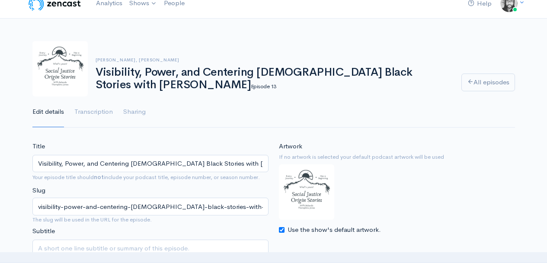
click at [280, 232] on div "Use the show's default artwork." at bounding box center [397, 230] width 236 height 10
click at [280, 230] on input "Use the show's default artwork." at bounding box center [282, 230] width 6 height 6
checkbox input "false"
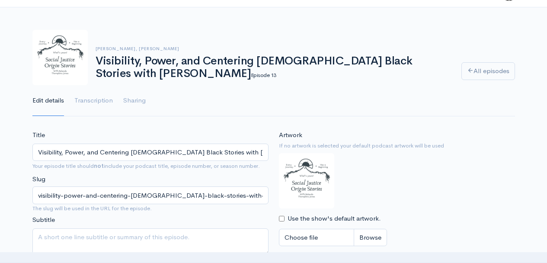
scroll to position [29, 0]
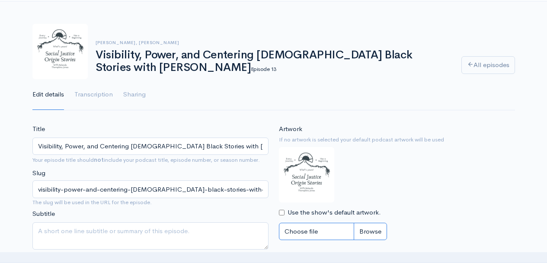
click at [372, 229] on input "Choose file" at bounding box center [333, 232] width 108 height 18
type input "C:\fakepath\Monique Alicia Gamble sjos podcast cover .jpg"
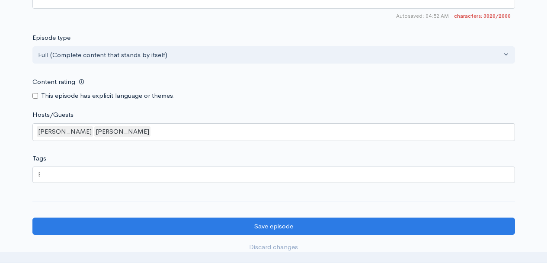
scroll to position [1157, 0]
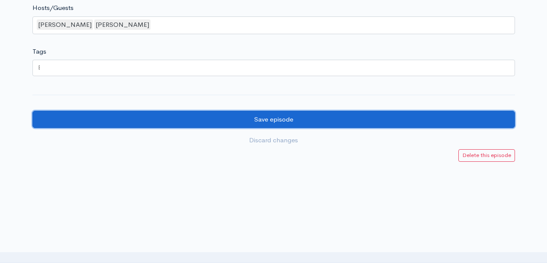
click at [319, 128] on input "Save episode" at bounding box center [273, 120] width 483 height 18
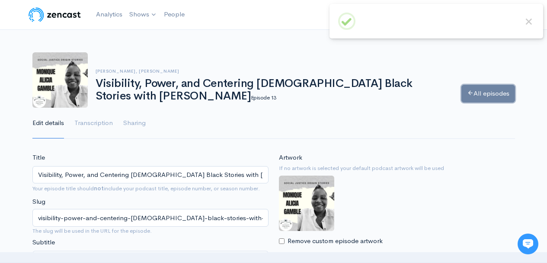
click at [491, 99] on link "All episodes" at bounding box center [488, 94] width 54 height 18
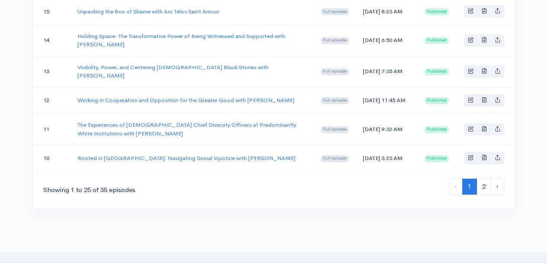
scroll to position [741, 0]
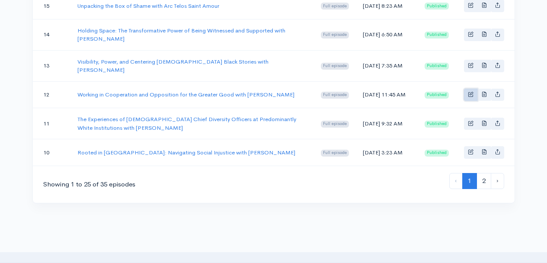
click at [467, 101] on link "Basic example" at bounding box center [470, 95] width 13 height 13
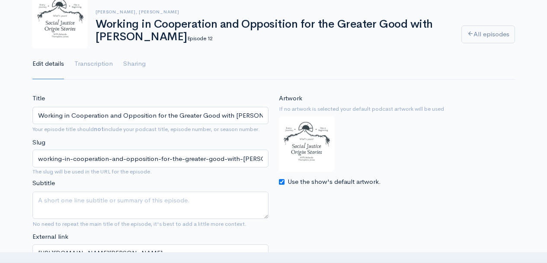
scroll to position [102, 0]
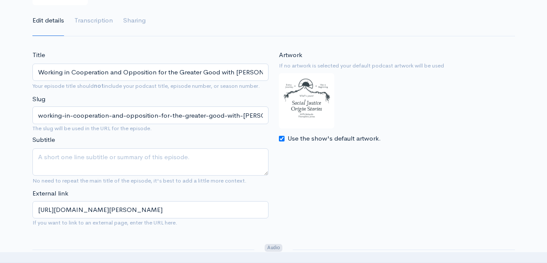
click at [282, 141] on input "Use the show's default artwork." at bounding box center [282, 139] width 6 height 6
checkbox input "false"
click at [366, 158] on input "Choose file" at bounding box center [333, 158] width 108 height 18
type input "C:\fakepath\[PERSON_NAME] sjos podcast cover .jpg"
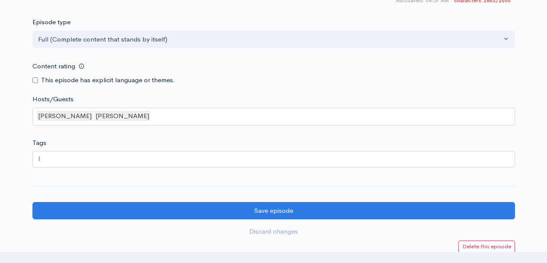
scroll to position [1153, 0]
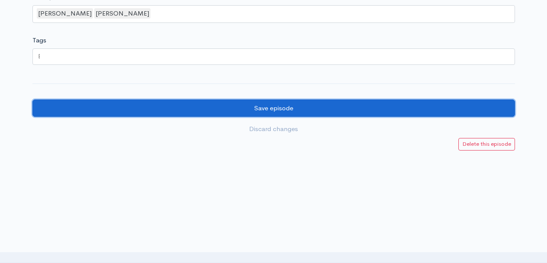
click at [387, 114] on input "Save episode" at bounding box center [273, 108] width 483 height 18
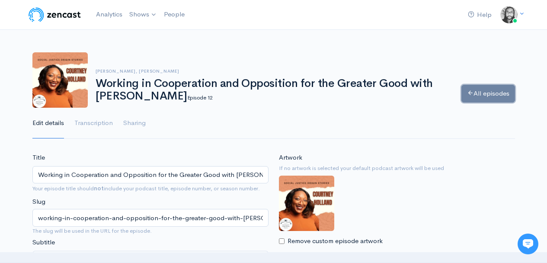
click at [505, 88] on link "All episodes" at bounding box center [488, 94] width 54 height 18
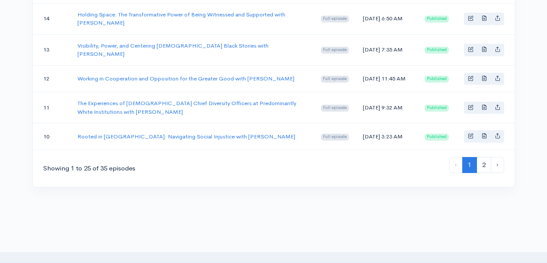
scroll to position [763, 0]
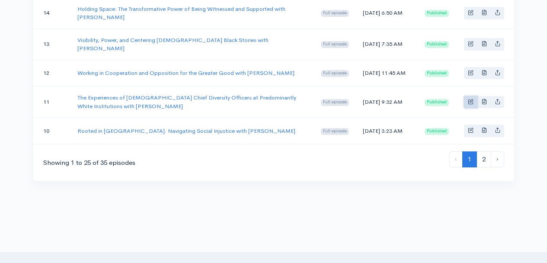
click at [469, 109] on link "Basic example" at bounding box center [470, 102] width 13 height 13
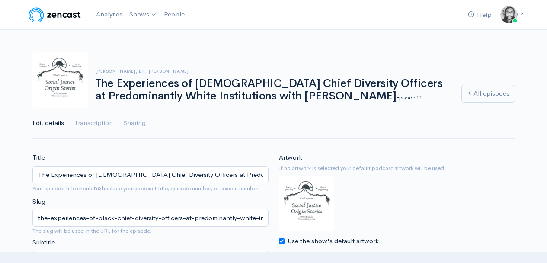
scroll to position [128, 0]
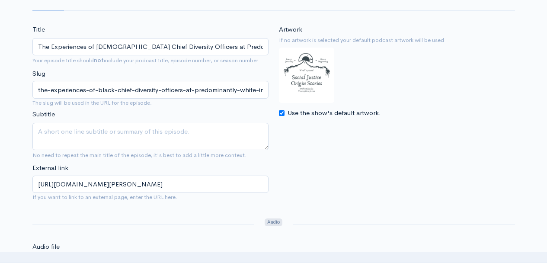
click at [281, 114] on input "Use the show's default artwork." at bounding box center [282, 113] width 6 height 6
checkbox input "false"
click at [359, 134] on input "Choose file" at bounding box center [333, 132] width 108 height 18
type input "C:\fakepath\O'Juan Edwards sjos podcast cover .jpg"
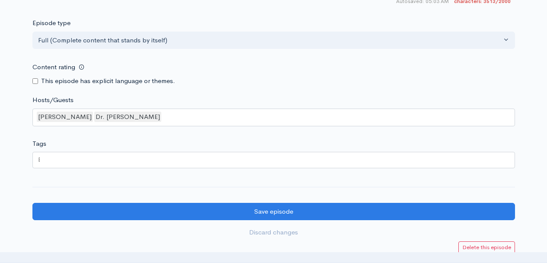
scroll to position [1309, 0]
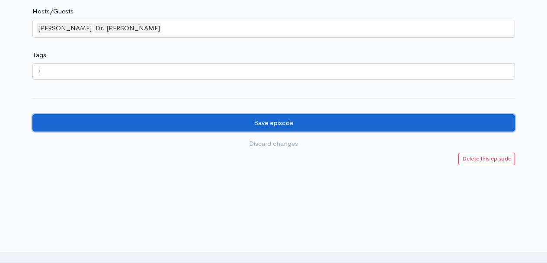
click at [385, 125] on input "Save episode" at bounding box center [273, 123] width 483 height 18
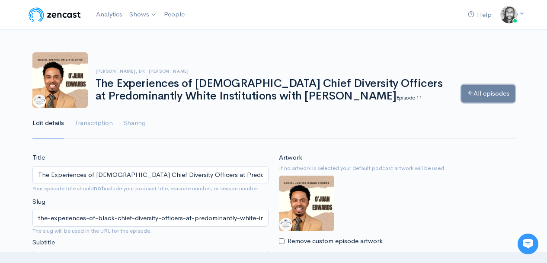
click at [480, 99] on link "All episodes" at bounding box center [488, 94] width 54 height 18
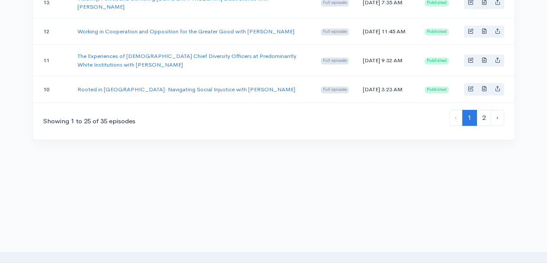
scroll to position [839, 0]
click at [469, 91] on span "Basic example" at bounding box center [471, 89] width 6 height 6
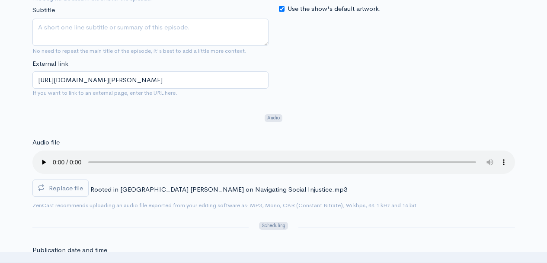
scroll to position [200, 0]
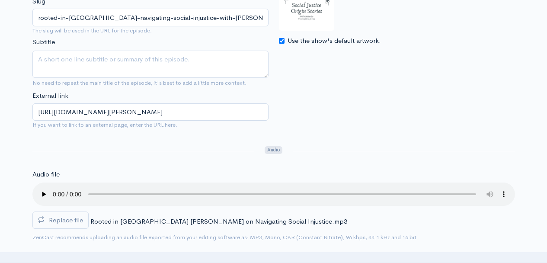
click at [280, 41] on input "Use the show's default artwork." at bounding box center [282, 41] width 6 height 6
checkbox input "false"
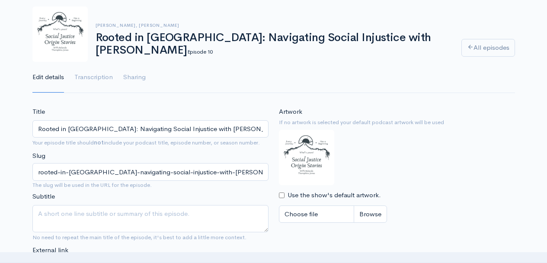
scroll to position [58, 0]
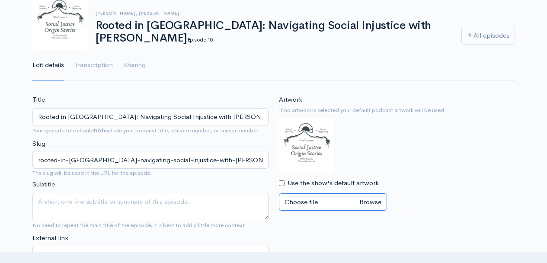
click at [373, 199] on input "Choose file" at bounding box center [333, 202] width 108 height 18
type input "C:\fakepath\[PERSON_NAME] sjos podcast cover .jpg"
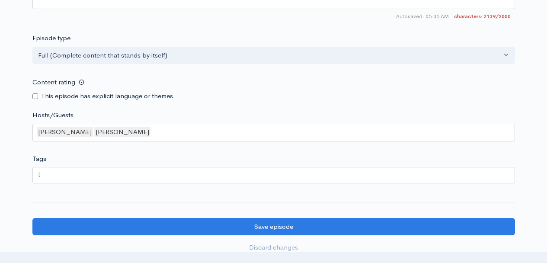
scroll to position [999, 0]
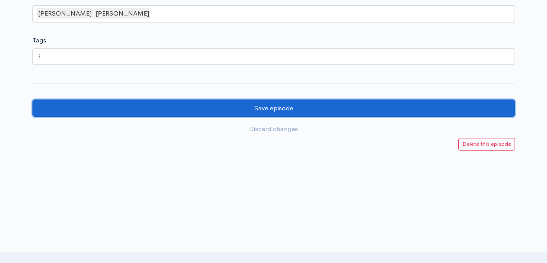
click at [366, 114] on input "Save episode" at bounding box center [273, 108] width 483 height 18
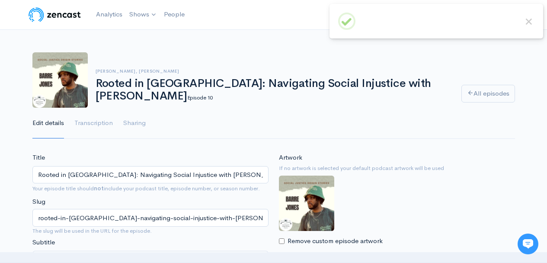
click at [267, 64] on div "Relando Thompkins-Jones, Barre Jones Rooted in Baltimore: Navigating Social Inj…" at bounding box center [273, 79] width 493 height 55
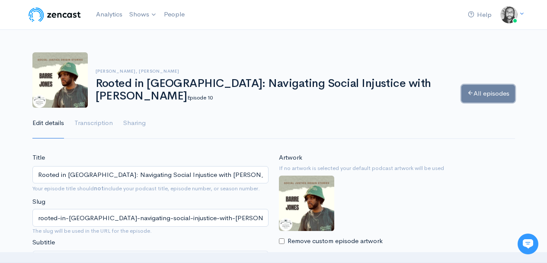
click at [486, 97] on link "All episodes" at bounding box center [488, 94] width 54 height 18
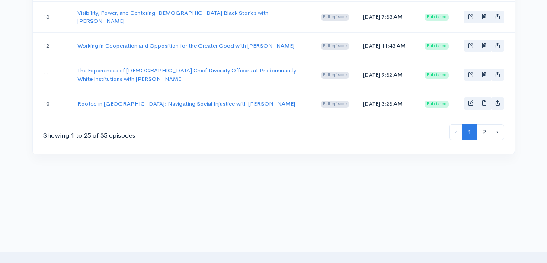
scroll to position [832, 0]
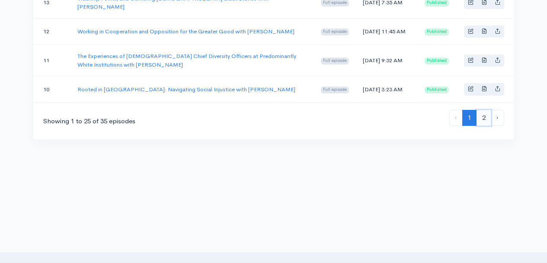
click at [483, 126] on link "2" at bounding box center [484, 118] width 15 height 16
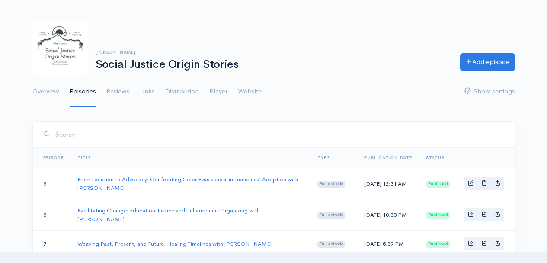
scroll to position [42, 0]
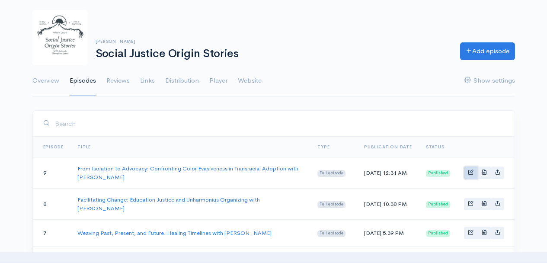
click at [469, 175] on link "Basic example" at bounding box center [470, 172] width 13 height 13
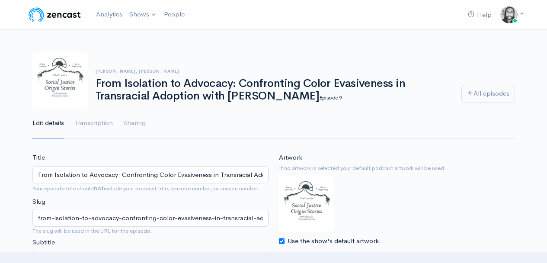
scroll to position [150, 0]
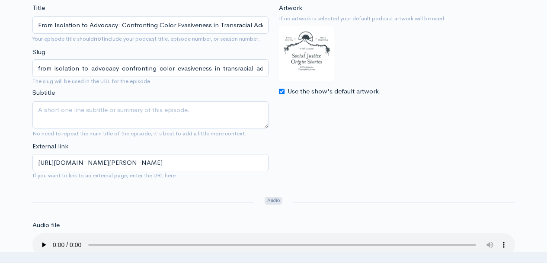
click at [280, 92] on input "Use the show's default artwork." at bounding box center [282, 92] width 6 height 6
checkbox input "false"
click at [371, 115] on input "Choose file" at bounding box center [333, 111] width 108 height 18
type input "C:\fakepath\JaeRan Kim sjos podcast cover .jpg"
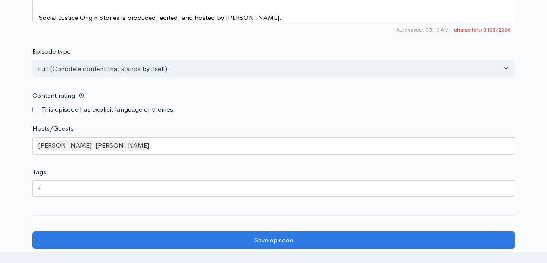
scroll to position [1213, 0]
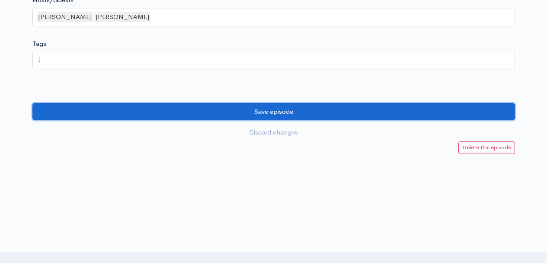
click at [347, 113] on input "Save episode" at bounding box center [273, 112] width 483 height 18
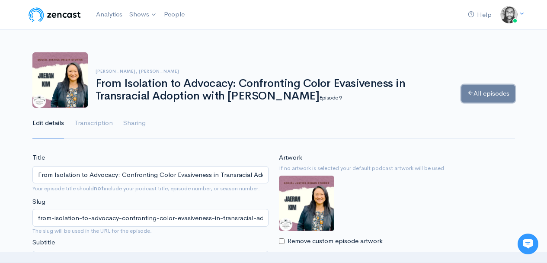
click at [468, 99] on link "All episodes" at bounding box center [488, 94] width 54 height 18
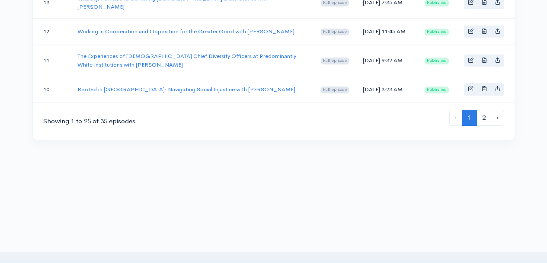
scroll to position [858, 0]
click at [486, 122] on link "2" at bounding box center [484, 118] width 15 height 16
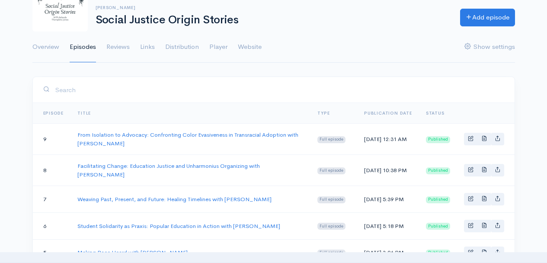
scroll to position [87, 0]
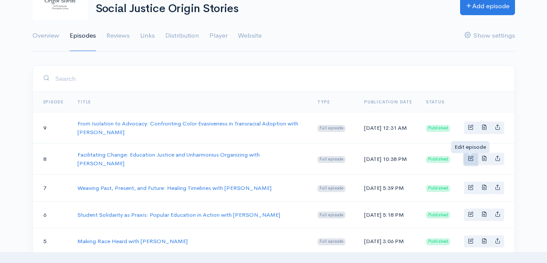
click at [470, 160] on span "Basic example" at bounding box center [471, 158] width 6 height 6
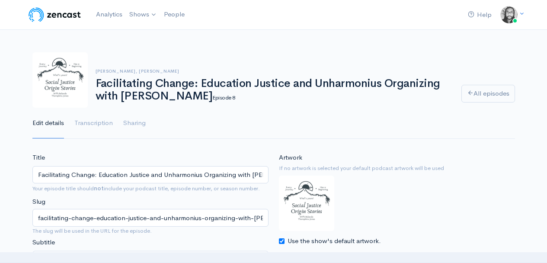
scroll to position [41, 0]
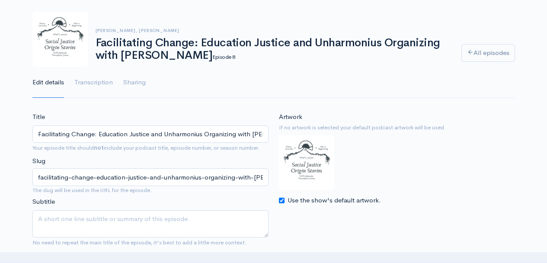
click at [280, 201] on input "Use the show's default artwork." at bounding box center [282, 201] width 6 height 6
checkbox input "false"
click at [369, 222] on input "Choose file" at bounding box center [333, 220] width 108 height 18
type input "C:\fakepath\[PERSON_NAME] sjos podcast cover .jpg"
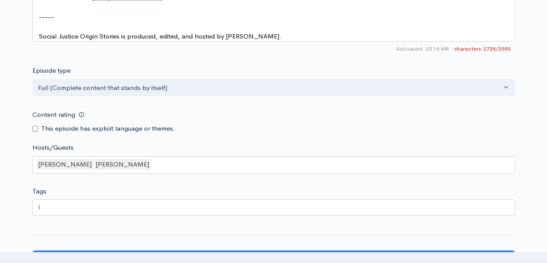
scroll to position [1057, 0]
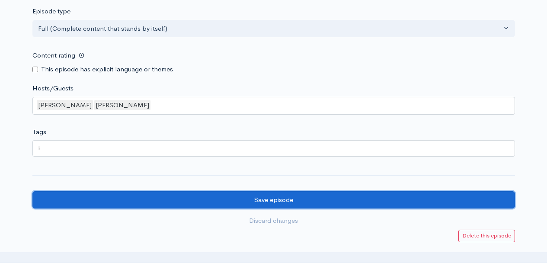
click at [349, 205] on input "Save episode" at bounding box center [273, 200] width 483 height 18
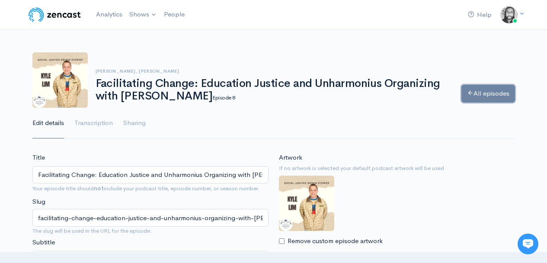
click at [494, 97] on link "All episodes" at bounding box center [488, 94] width 54 height 18
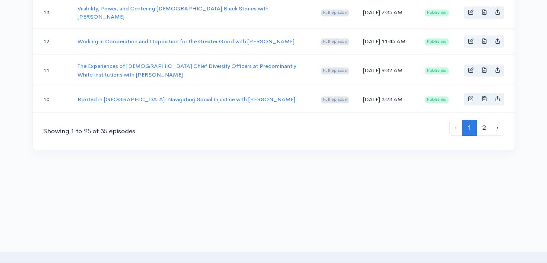
scroll to position [858, 0]
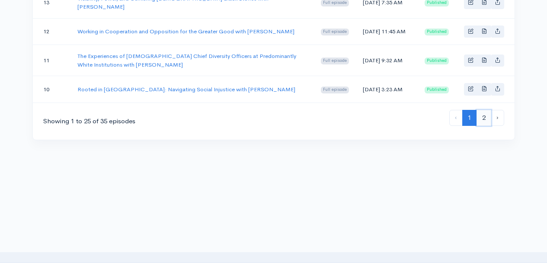
click at [486, 123] on link "2" at bounding box center [484, 118] width 15 height 16
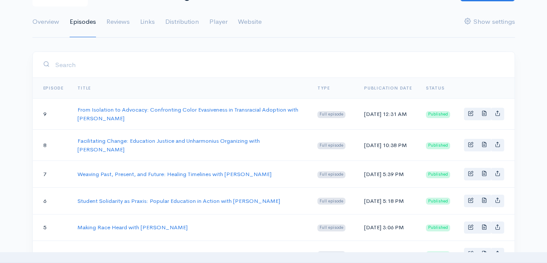
scroll to position [112, 0]
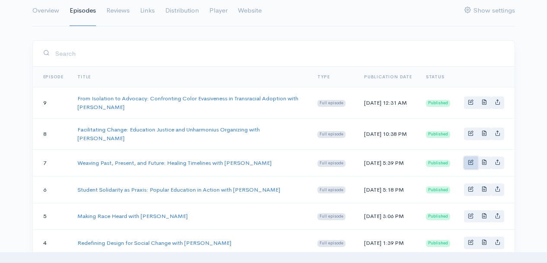
click at [468, 169] on link "Basic example" at bounding box center [470, 163] width 13 height 13
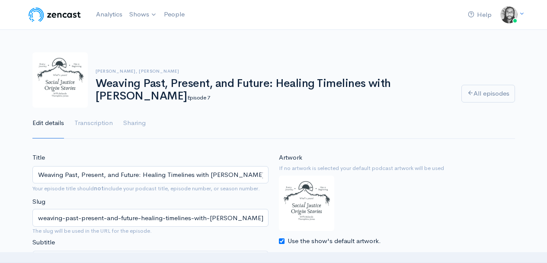
scroll to position [27, 0]
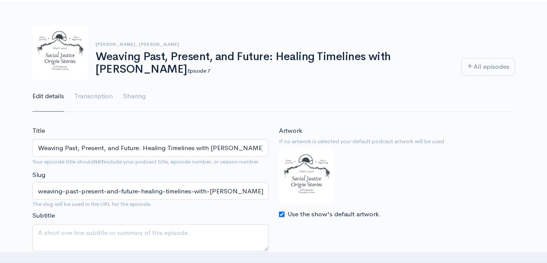
click at [280, 215] on input "Use the show's default artwork." at bounding box center [282, 214] width 6 height 6
checkbox input "false"
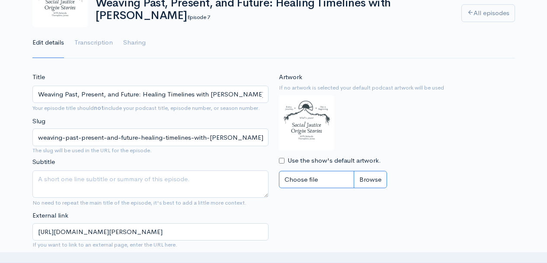
click at [381, 181] on input "Choose file" at bounding box center [333, 180] width 108 height 18
type input "C:\fakepath\Jouapag [PERSON_NAME] podcast cover .jpg"
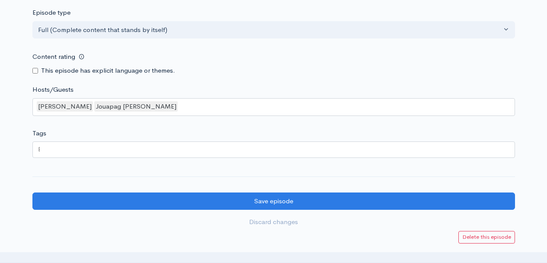
scroll to position [1083, 0]
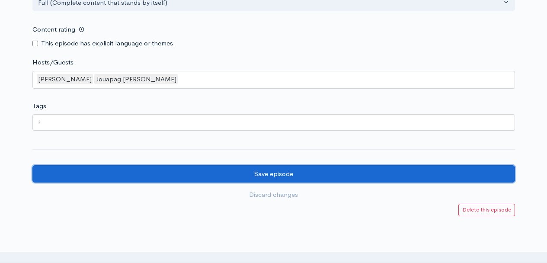
click at [285, 180] on input "Save episode" at bounding box center [273, 174] width 483 height 18
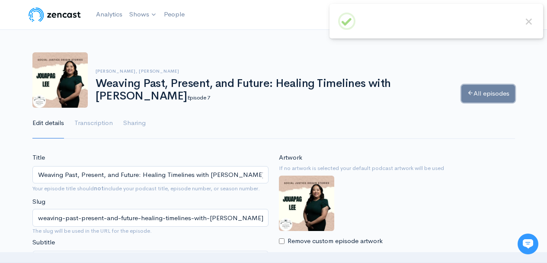
click at [507, 86] on link "All episodes" at bounding box center [488, 94] width 54 height 18
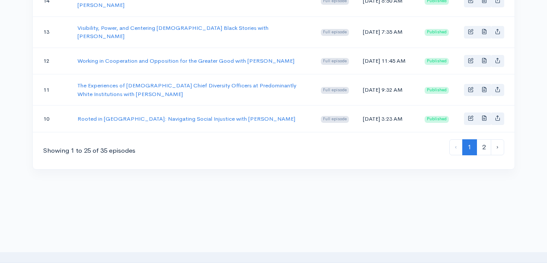
scroll to position [858, 0]
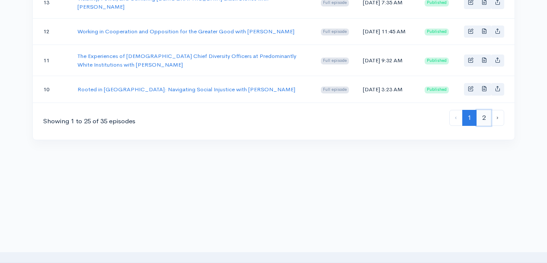
click at [485, 121] on link "2" at bounding box center [484, 118] width 15 height 16
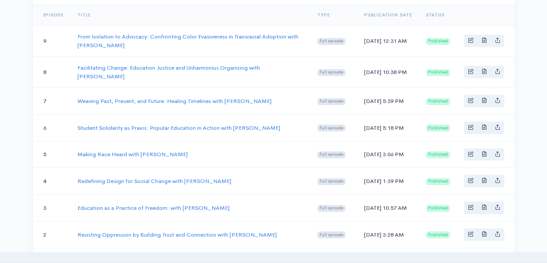
scroll to position [180, 0]
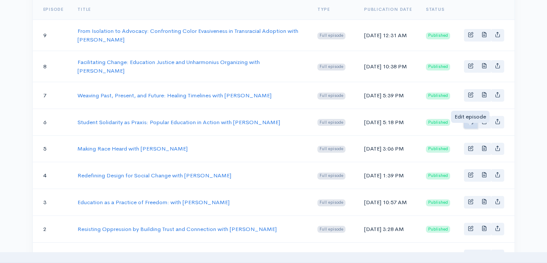
click at [470, 124] on span "Basic example" at bounding box center [471, 121] width 6 height 6
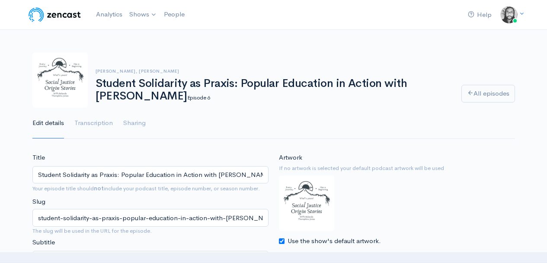
scroll to position [37, 0]
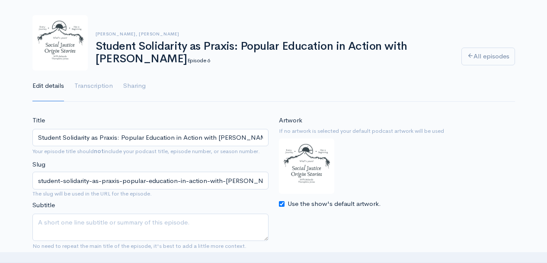
click at [282, 205] on input "Use the show's default artwork." at bounding box center [282, 204] width 6 height 6
checkbox input "false"
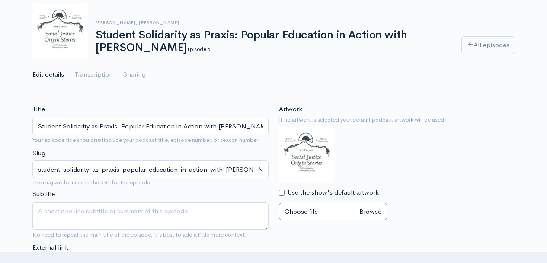
click at [369, 208] on input "Choose file" at bounding box center [333, 212] width 108 height 18
type input "C:\fakepath\[PERSON_NAME] sjos podcast cover .jpg"
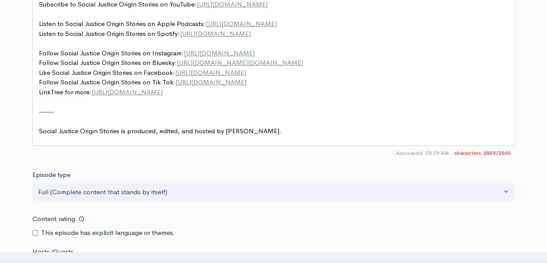
scroll to position [1039, 0]
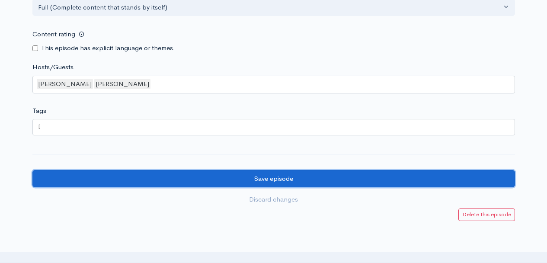
click at [348, 184] on input "Save episode" at bounding box center [273, 179] width 483 height 18
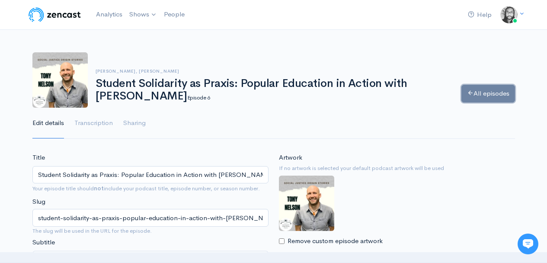
click at [488, 99] on link "All episodes" at bounding box center [488, 94] width 54 height 18
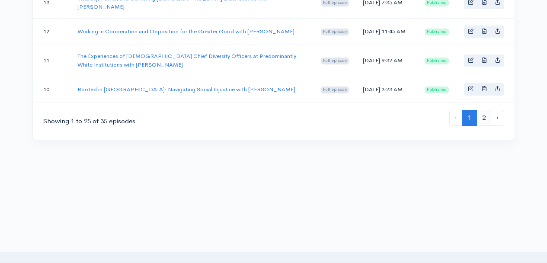
scroll to position [856, 0]
click at [482, 125] on link "2" at bounding box center [484, 118] width 15 height 16
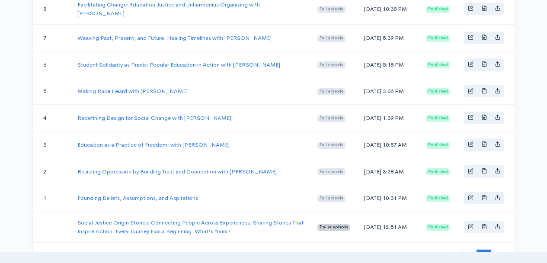
scroll to position [232, 0]
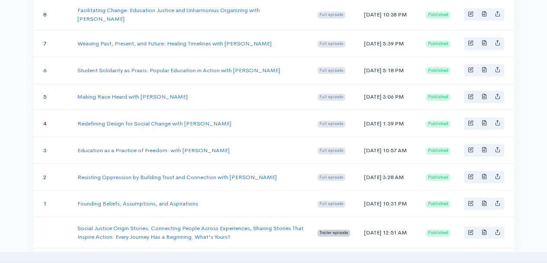
click at [272, 102] on td "Making Race Heard with [PERSON_NAME]" at bounding box center [190, 96] width 240 height 27
click at [465, 103] on link "Basic example" at bounding box center [470, 97] width 13 height 13
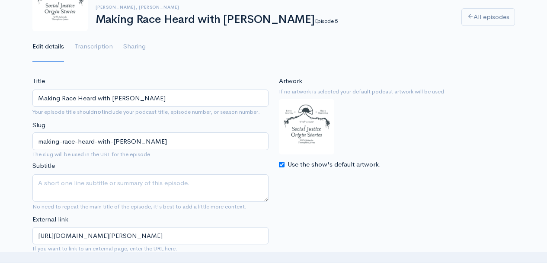
scroll to position [88, 0]
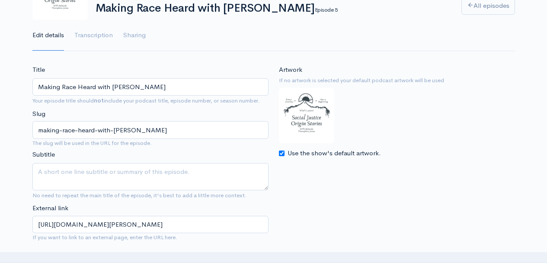
click at [282, 154] on input "Use the show's default artwork." at bounding box center [282, 153] width 6 height 6
checkbox input "false"
click at [371, 177] on input "Choose file" at bounding box center [333, 172] width 108 height 18
type input "C:\fakepath\[PERSON_NAME] sjos podcast cover .jpg"
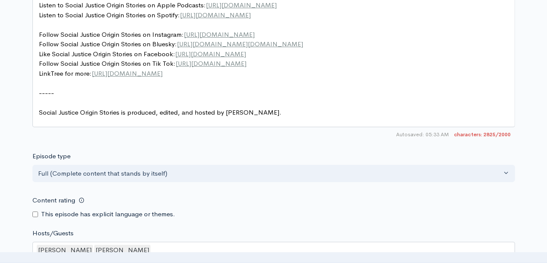
scroll to position [1049, 0]
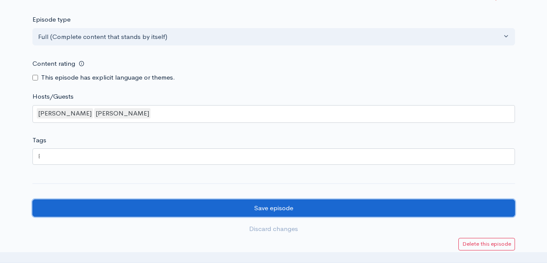
click at [362, 214] on input "Save episode" at bounding box center [273, 208] width 483 height 18
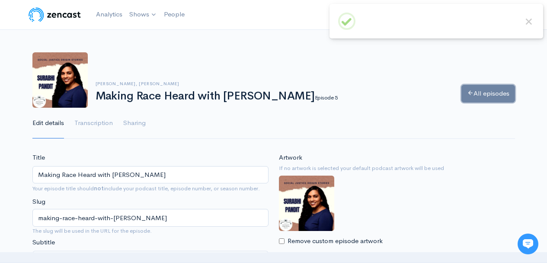
click at [492, 95] on link "All episodes" at bounding box center [488, 94] width 54 height 18
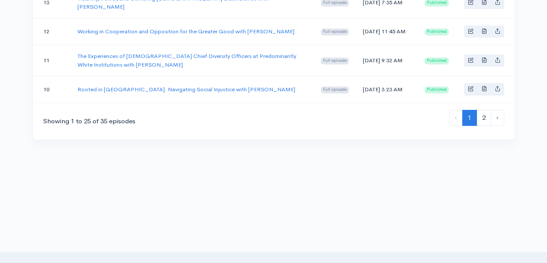
scroll to position [858, 0]
click at [480, 119] on link "2" at bounding box center [484, 118] width 15 height 16
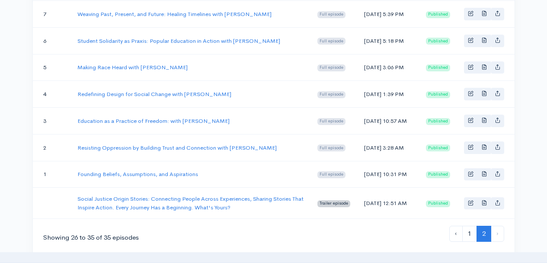
scroll to position [272, 0]
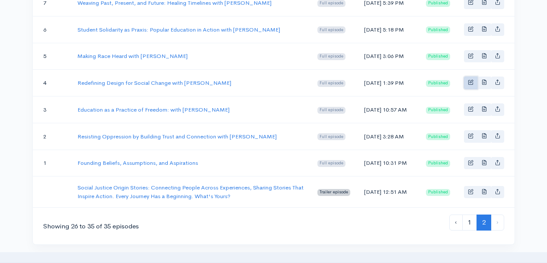
click at [467, 89] on link "Basic example" at bounding box center [470, 83] width 13 height 13
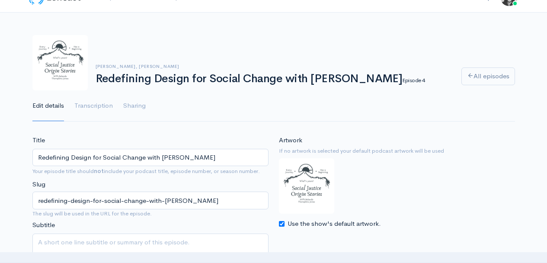
scroll to position [77, 0]
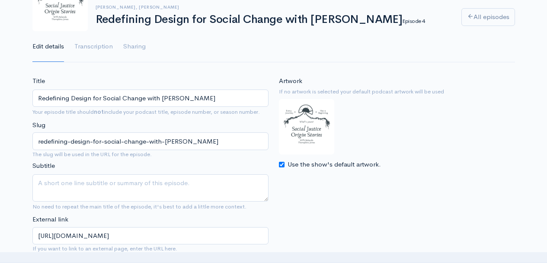
click at [282, 164] on input "Use the show's default artwork." at bounding box center [282, 165] width 6 height 6
checkbox input "false"
click at [371, 183] on input "Choose file" at bounding box center [333, 184] width 108 height 18
type input "C:\fakepath\[PERSON_NAME] sjos podcast cover .jpg"
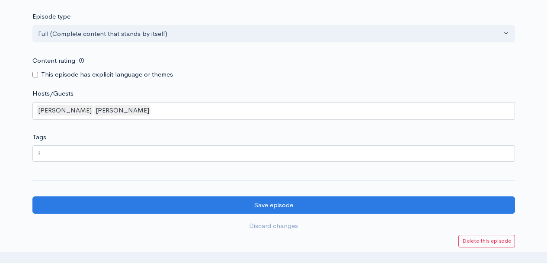
scroll to position [999, 0]
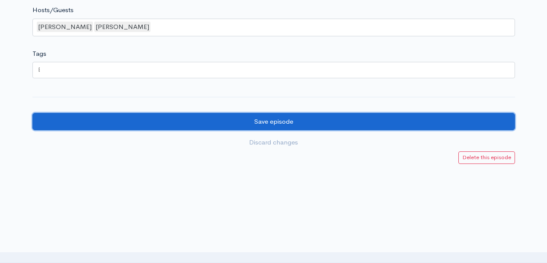
click at [336, 131] on input "Save episode" at bounding box center [273, 122] width 483 height 18
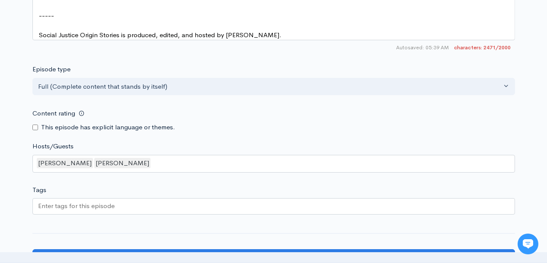
scroll to position [970, 0]
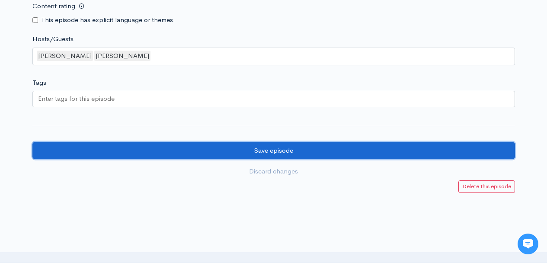
click at [323, 160] on input "Save episode" at bounding box center [273, 151] width 483 height 18
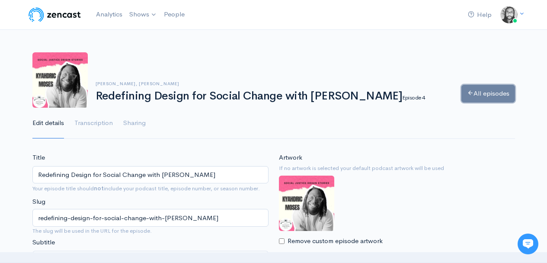
click at [492, 94] on link "All episodes" at bounding box center [488, 94] width 54 height 18
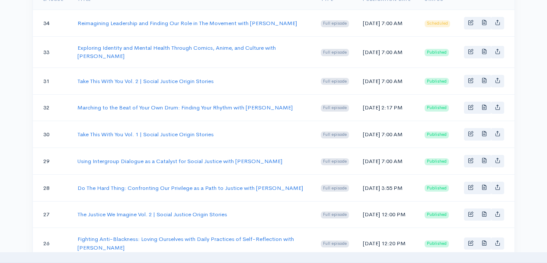
scroll to position [195, 0]
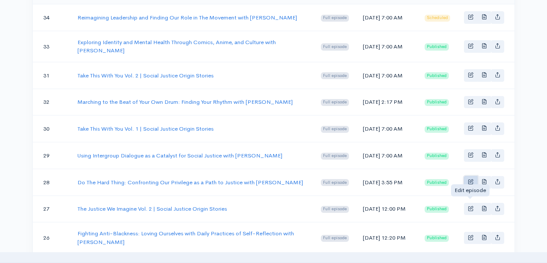
click at [470, 184] on span "Basic example" at bounding box center [471, 182] width 6 height 6
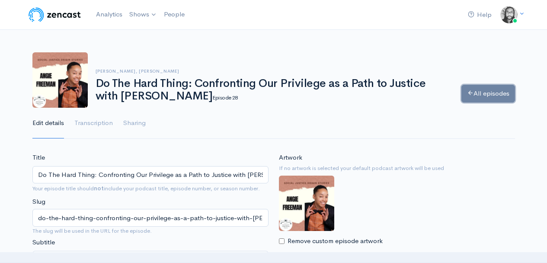
click at [502, 99] on link "All episodes" at bounding box center [488, 94] width 54 height 18
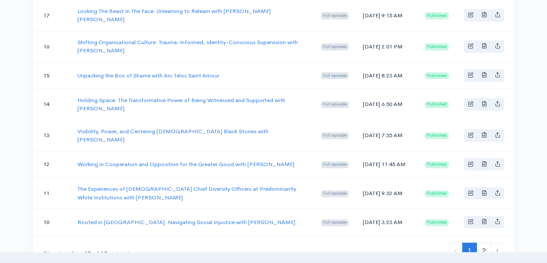
scroll to position [857, 0]
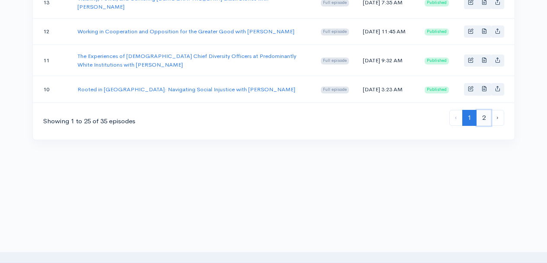
click at [489, 126] on link "2" at bounding box center [484, 118] width 15 height 16
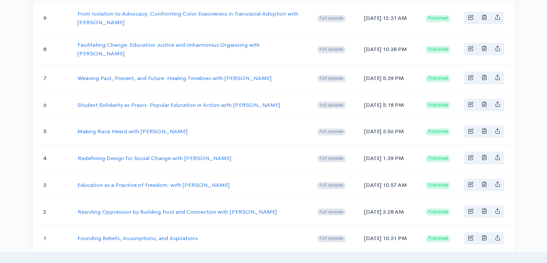
scroll to position [284, 0]
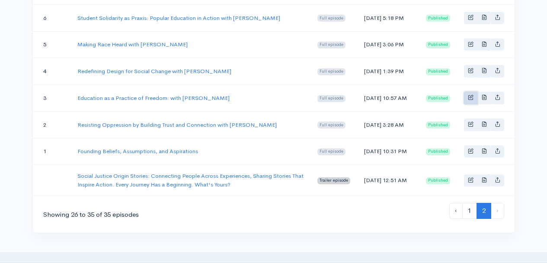
click at [472, 104] on link "Basic example" at bounding box center [470, 98] width 13 height 13
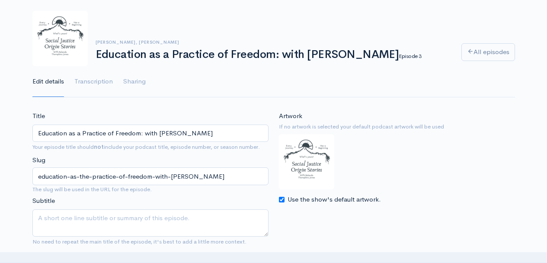
scroll to position [83, 0]
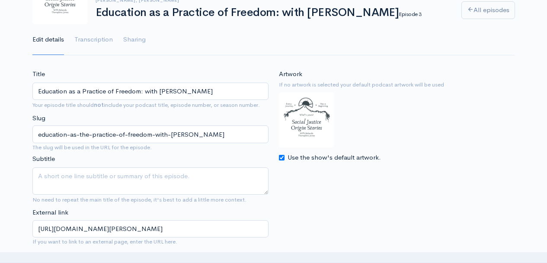
click at [280, 157] on input "Use the show's default artwork." at bounding box center [282, 158] width 6 height 6
checkbox input "false"
click at [361, 177] on input "Choose file" at bounding box center [333, 177] width 108 height 18
type input "C:\fakepath\[PERSON_NAME] sjos podcast cover .jpg"
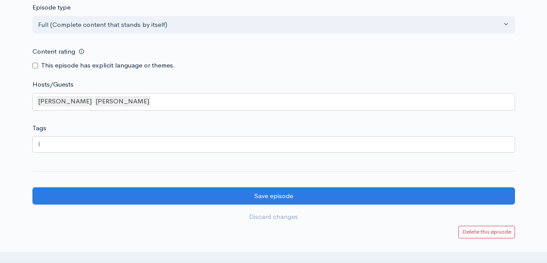
scroll to position [1106, 0]
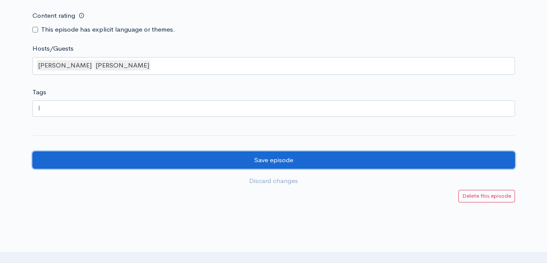
click at [344, 169] on input "Save episode" at bounding box center [273, 160] width 483 height 18
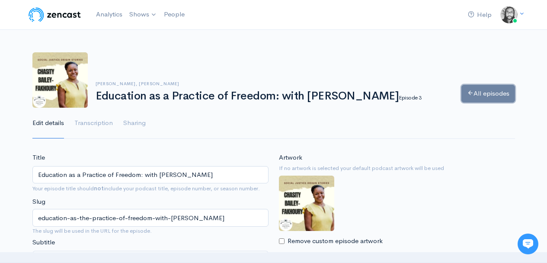
click at [496, 92] on link "All episodes" at bounding box center [488, 94] width 54 height 18
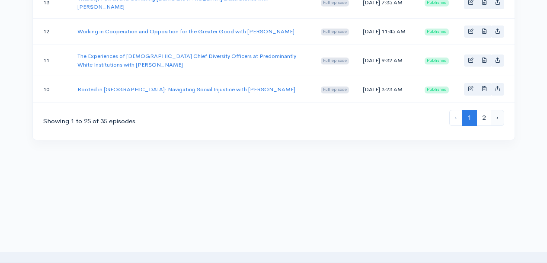
scroll to position [858, 0]
click at [483, 117] on link "2" at bounding box center [484, 118] width 15 height 16
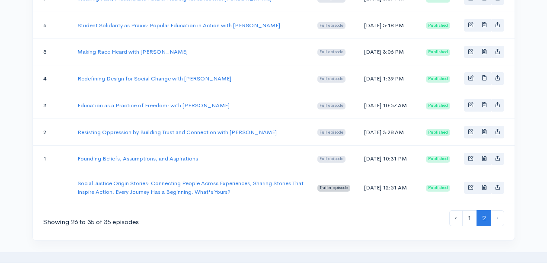
scroll to position [288, 0]
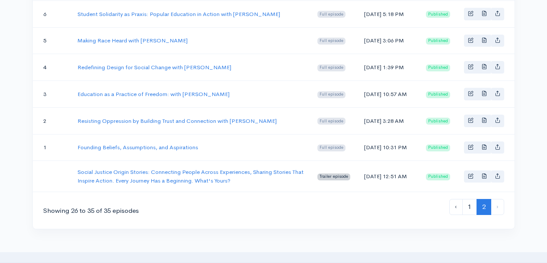
click at [424, 134] on td "Published" at bounding box center [438, 120] width 38 height 27
click at [469, 127] on link "Basic example" at bounding box center [470, 121] width 13 height 13
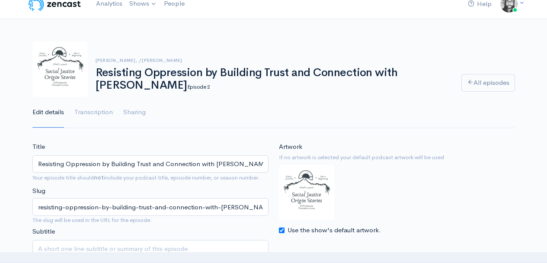
scroll to position [16, 0]
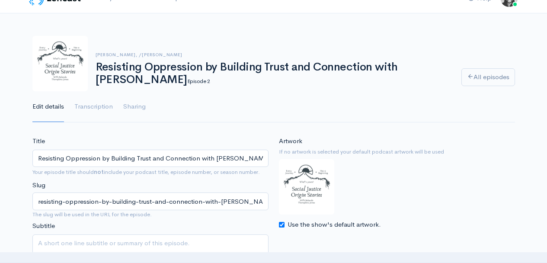
click at [281, 225] on input "Use the show's default artwork." at bounding box center [282, 225] width 6 height 6
checkbox input "false"
click at [368, 245] on input "Choose file" at bounding box center [333, 244] width 108 height 18
type input "C:\fakepath\[PERSON_NAME] sjos podcast cover .jpg"
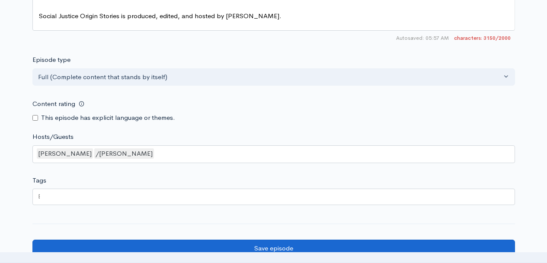
scroll to position [1125, 0]
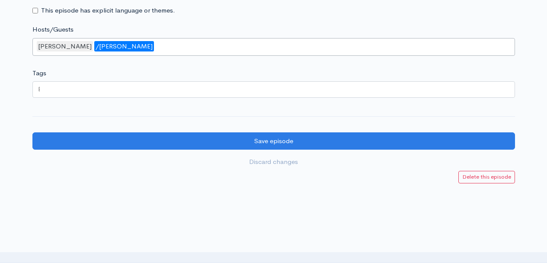
click at [121, 50] on div "/[PERSON_NAME]" at bounding box center [124, 46] width 60 height 11
click at [181, 52] on div "[PERSON_NAME] /[PERSON_NAME]" at bounding box center [273, 47] width 483 height 18
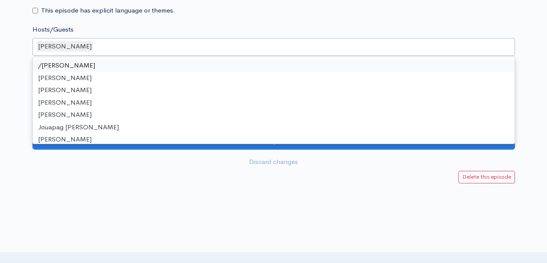
click at [158, 54] on div "[PERSON_NAME]" at bounding box center [273, 47] width 483 height 18
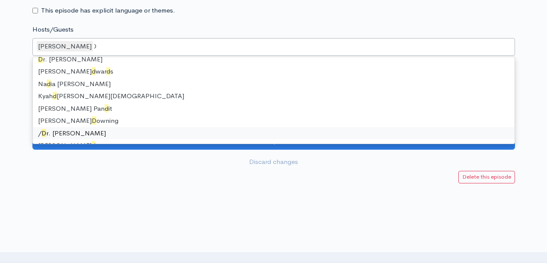
type input "Dr"
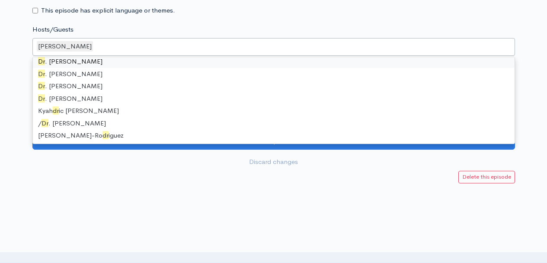
scroll to position [0, 0]
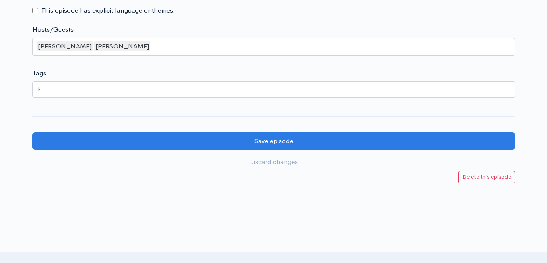
click at [194, 192] on div at bounding box center [273, 196] width 547 height 26
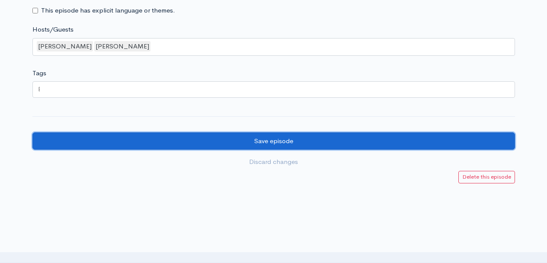
click at [218, 150] on input "Save episode" at bounding box center [273, 141] width 483 height 18
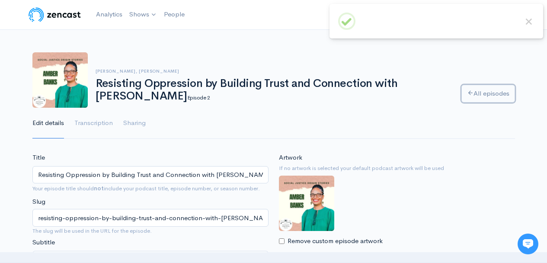
click at [484, 98] on link "All episodes" at bounding box center [488, 94] width 54 height 18
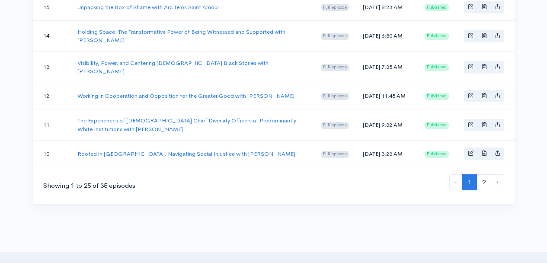
scroll to position [806, 0]
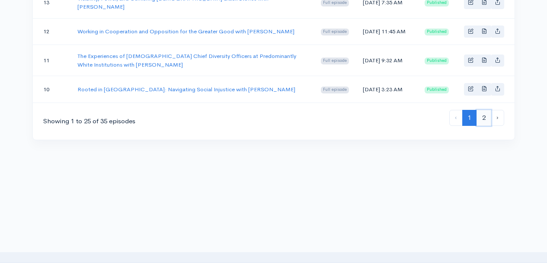
click at [478, 126] on link "2" at bounding box center [484, 118] width 15 height 16
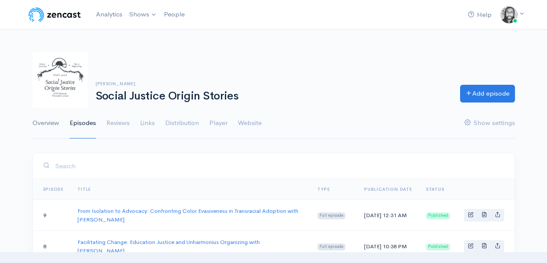
click at [48, 123] on link "Overview" at bounding box center [45, 123] width 27 height 31
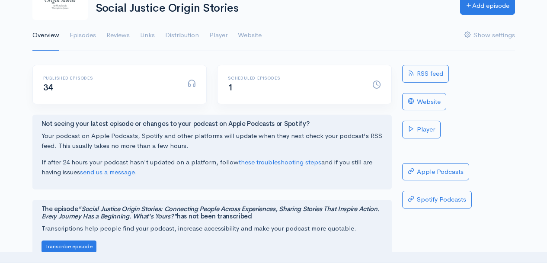
scroll to position [27, 0]
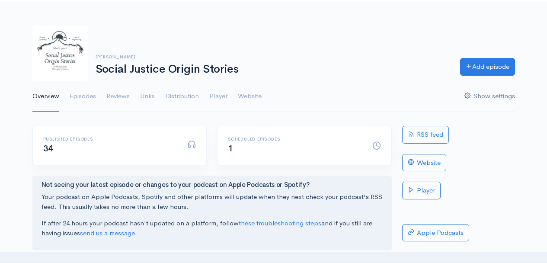
click at [497, 99] on link "Show settings" at bounding box center [489, 96] width 51 height 31
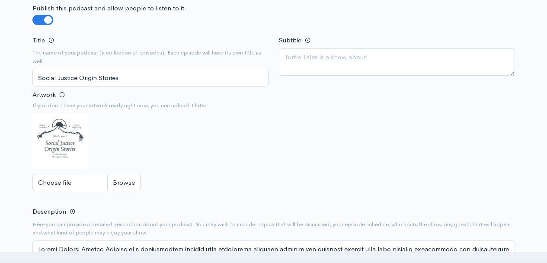
scroll to position [160, 0]
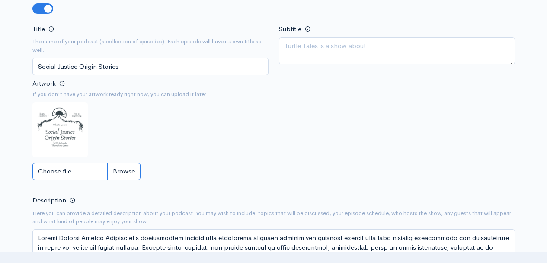
click at [129, 172] on input "Choose file" at bounding box center [86, 172] width 108 height 18
type input "C:\fakepath\SJOS Personal Journeys.jpg"
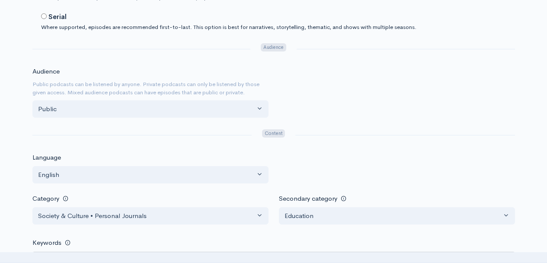
scroll to position [574, 0]
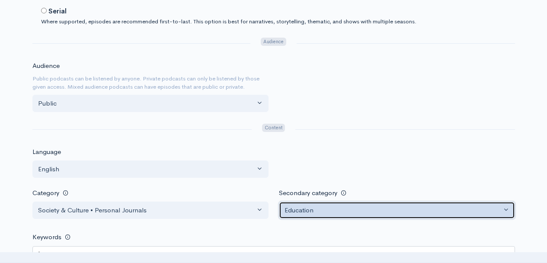
click at [415, 214] on div "Education" at bounding box center [393, 210] width 217 height 10
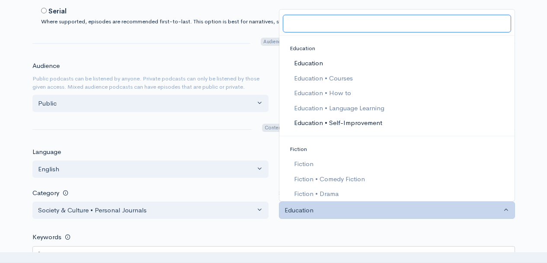
scroll to position [415, 0]
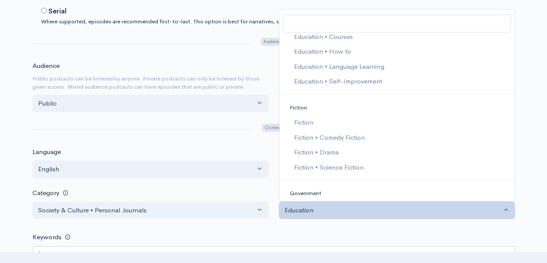
click at [531, 123] on div "Help Notifications View all Your profile Team settings Default team Current Log…" at bounding box center [273, 167] width 547 height 1482
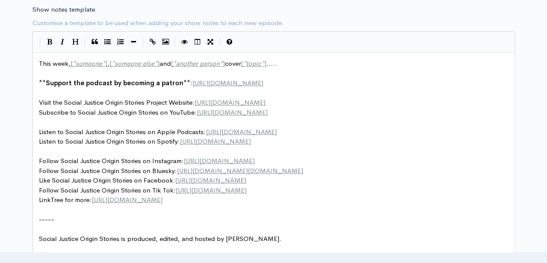
scroll to position [1312, 0]
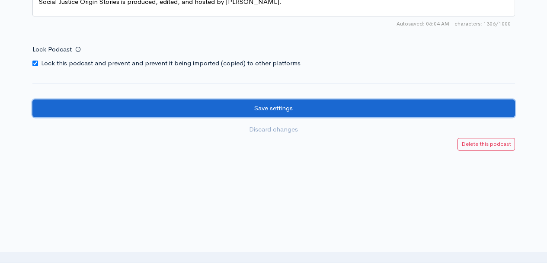
click at [384, 112] on input "Save settings" at bounding box center [273, 108] width 483 height 18
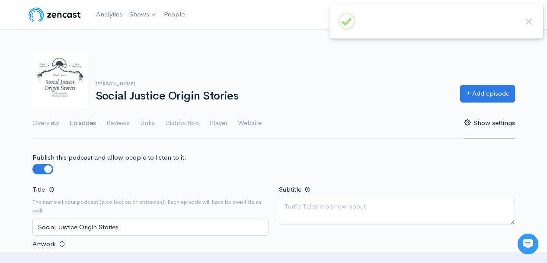
click at [81, 124] on link "Episodes" at bounding box center [83, 123] width 26 height 31
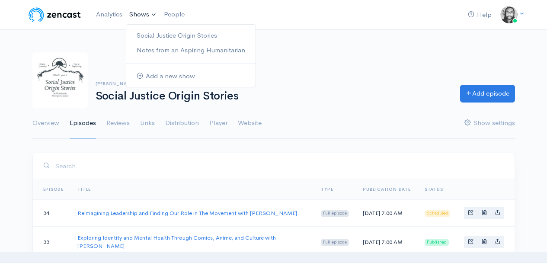
click at [136, 19] on link "Shows" at bounding box center [143, 14] width 35 height 19
click at [140, 31] on link "Social Justice Origin Stories" at bounding box center [190, 35] width 129 height 15
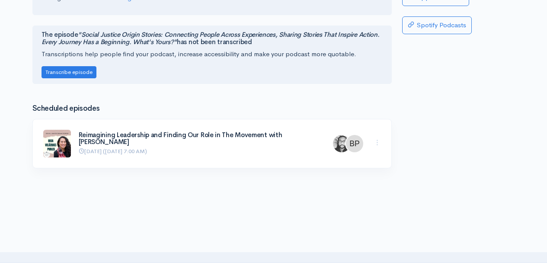
scroll to position [273, 0]
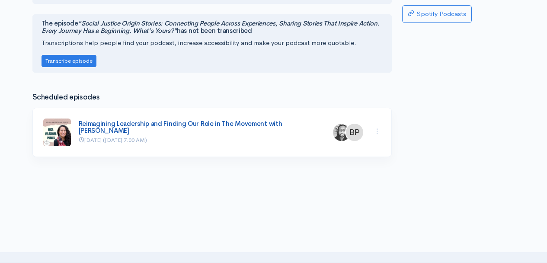
click at [106, 123] on link "Reimagining Leadership and Finding Our Role in The Movement with [PERSON_NAME]" at bounding box center [181, 127] width 204 height 16
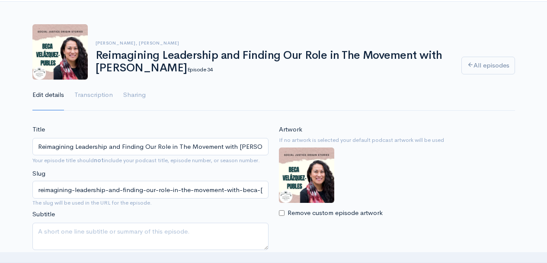
scroll to position [34, 0]
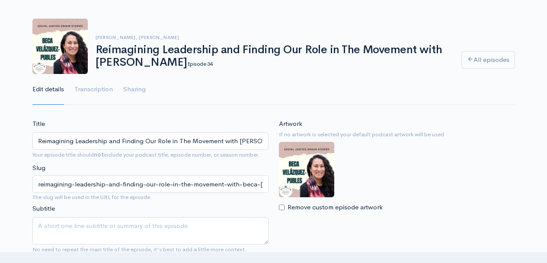
click at [305, 181] on img at bounding box center [306, 169] width 55 height 55
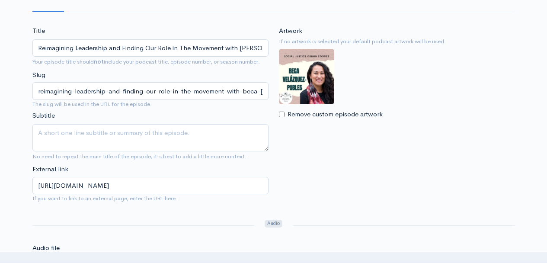
scroll to position [0, 0]
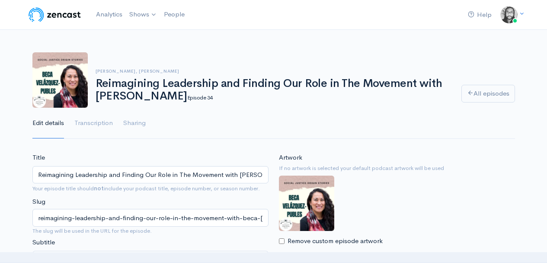
click at [281, 241] on input "Remove custom episode artwork" at bounding box center [282, 241] width 6 height 6
checkbox input "true"
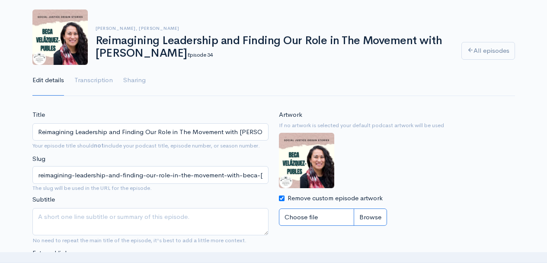
click at [370, 219] on input "Choose file" at bounding box center [333, 217] width 108 height 18
type input "C:\fakepath\[PERSON_NAME] SJOS Cover (2).jpg"
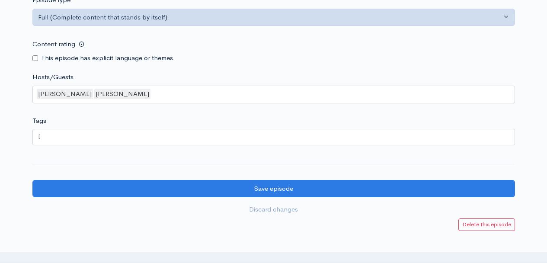
scroll to position [1203, 0]
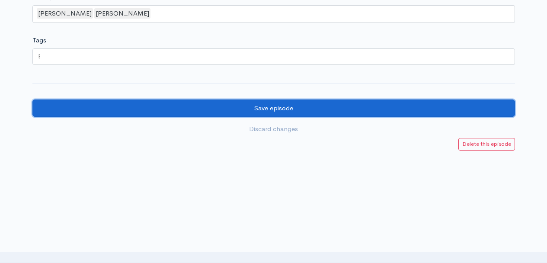
click at [339, 113] on input "Save episode" at bounding box center [273, 108] width 483 height 18
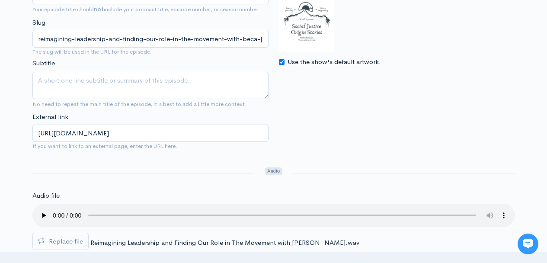
scroll to position [147, 0]
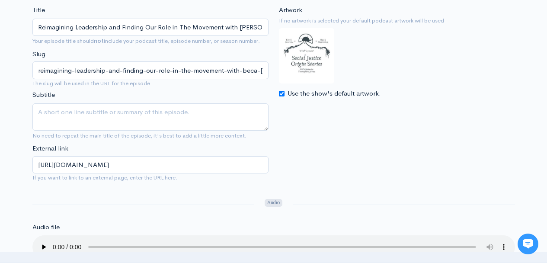
click at [281, 95] on input "Use the show's default artwork." at bounding box center [282, 94] width 6 height 6
checkbox input "false"
click at [368, 112] on input "Choose file" at bounding box center [333, 113] width 108 height 18
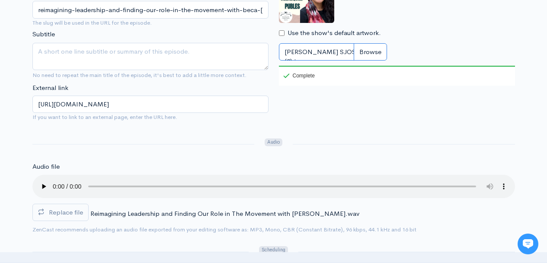
scroll to position [128, 0]
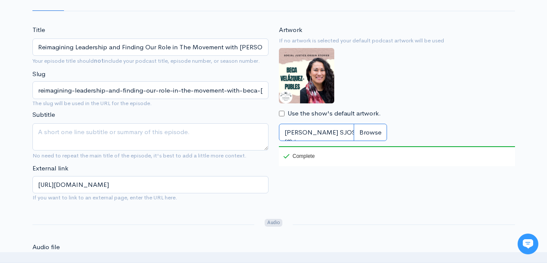
click at [374, 131] on input "[PERSON_NAME] SJOS Cover (2).jpg" at bounding box center [333, 133] width 108 height 18
type input "C:\fakepath\[PERSON_NAME] SJOS Cover (3).jpg"
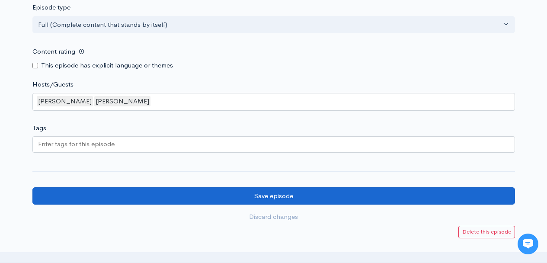
scroll to position [1203, 0]
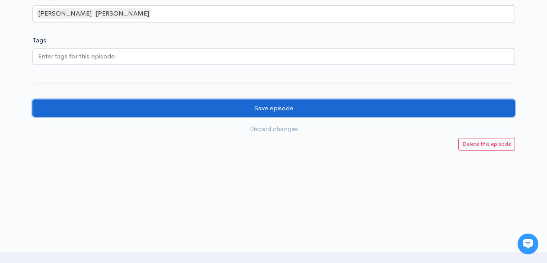
click at [326, 108] on input "Save episode" at bounding box center [273, 108] width 483 height 18
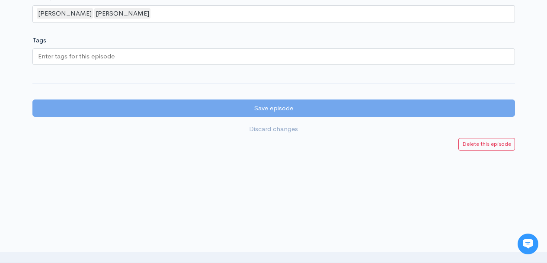
scroll to position [1192, 0]
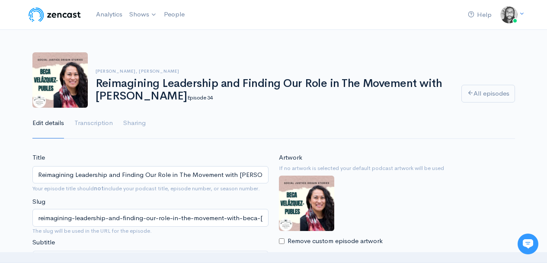
click at [337, 48] on div "[PERSON_NAME], [PERSON_NAME] Reimagining Leadership and Finding Our Role in The…" at bounding box center [273, 90] width 483 height 97
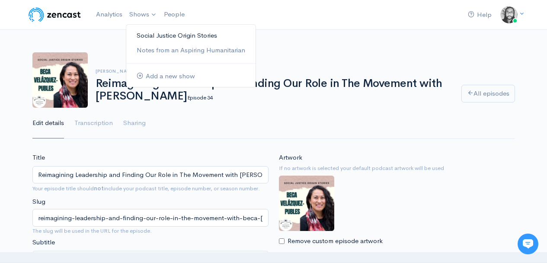
click at [138, 34] on link "Social Justice Origin Stories" at bounding box center [190, 35] width 129 height 15
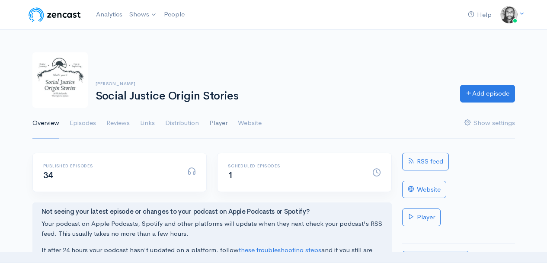
click at [225, 123] on link "Player" at bounding box center [218, 123] width 18 height 31
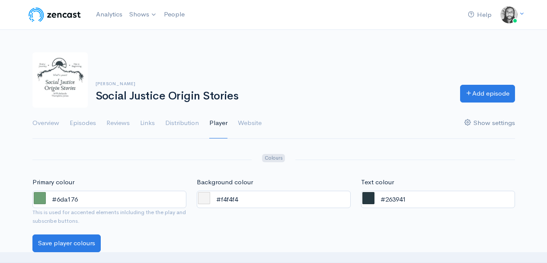
click at [474, 123] on link "Show settings" at bounding box center [489, 123] width 51 height 31
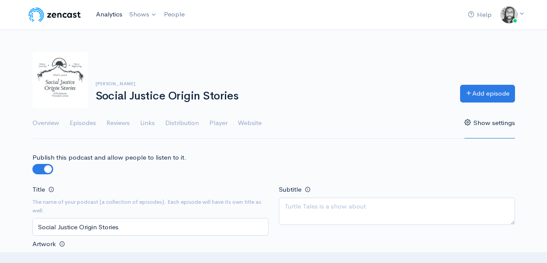
click at [116, 13] on link "Analytics" at bounding box center [109, 14] width 33 height 19
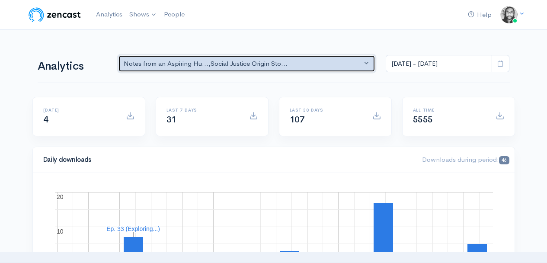
click at [205, 62] on div "Notes from an Aspiring Hu... , Social Justice Origin Sto..." at bounding box center [243, 64] width 239 height 10
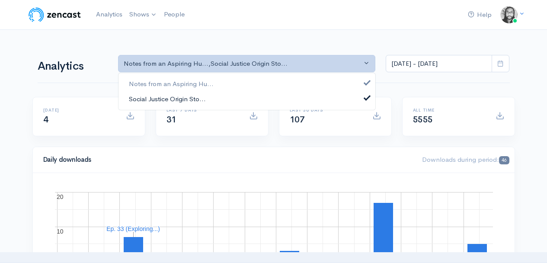
click at [209, 97] on link "Social Justice Origin Sto..." at bounding box center [246, 98] width 257 height 15
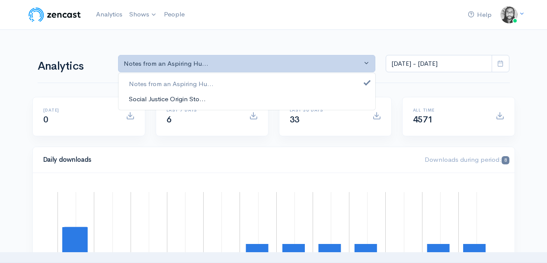
click at [210, 96] on link "Social Justice Origin Sto..." at bounding box center [246, 98] width 257 height 15
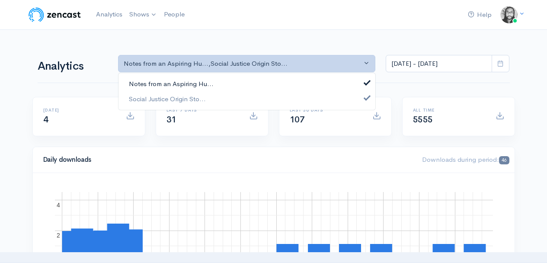
click at [213, 85] on link "Notes from an Aspiring Hu..." at bounding box center [246, 84] width 257 height 15
select select "14701"
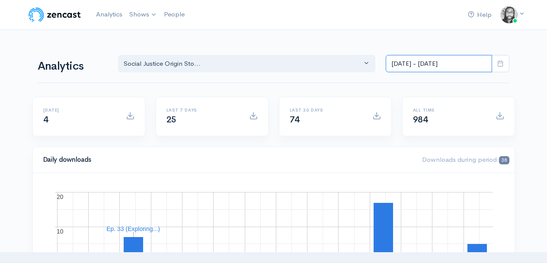
click at [414, 59] on input "[DATE] - [DATE]" at bounding box center [439, 64] width 106 height 18
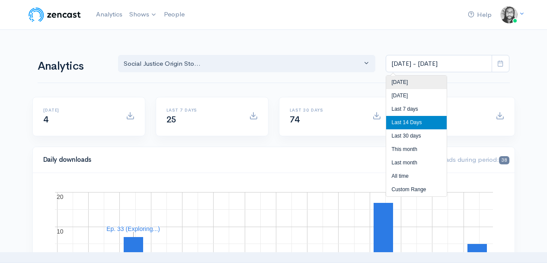
click at [410, 78] on li "[DATE]" at bounding box center [416, 82] width 61 height 13
type input "[DATE] - [DATE]"
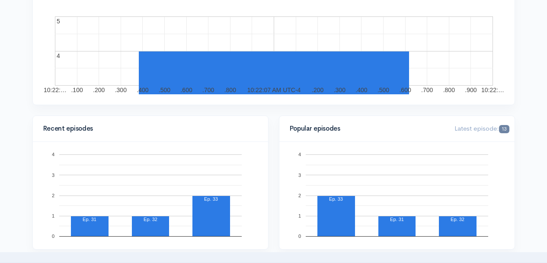
scroll to position [40, 0]
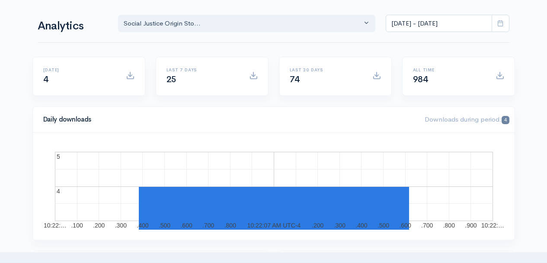
click at [326, 38] on div "Analytics Notes from an Aspiring Hu... Social Justice Origin Sto... Social Just…" at bounding box center [274, 23] width 472 height 42
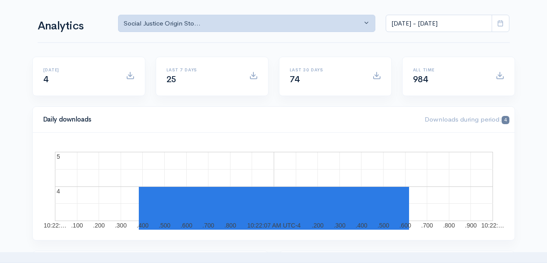
scroll to position [0, 0]
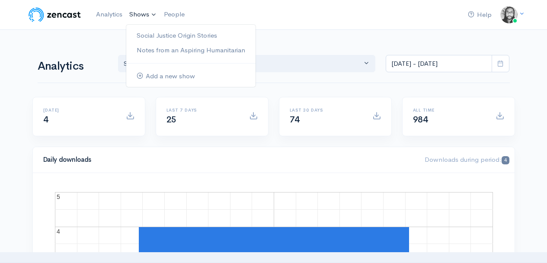
click at [142, 13] on link "Shows" at bounding box center [143, 14] width 35 height 19
click at [61, 64] on h1 "Analytics" at bounding box center [73, 66] width 70 height 13
click at [141, 35] on link "Social Justice Origin Stories" at bounding box center [190, 35] width 129 height 15
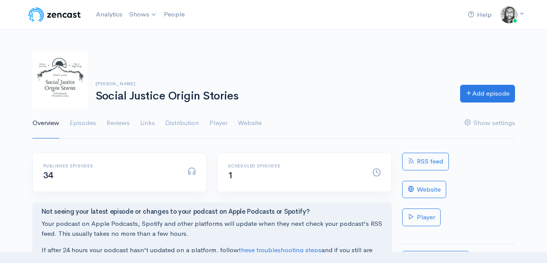
click at [76, 17] on img at bounding box center [54, 14] width 55 height 17
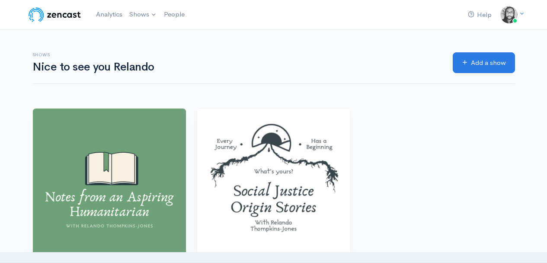
click at [231, 54] on h6 "Shows" at bounding box center [237, 54] width 410 height 5
